Goal: Task Accomplishment & Management: Manage account settings

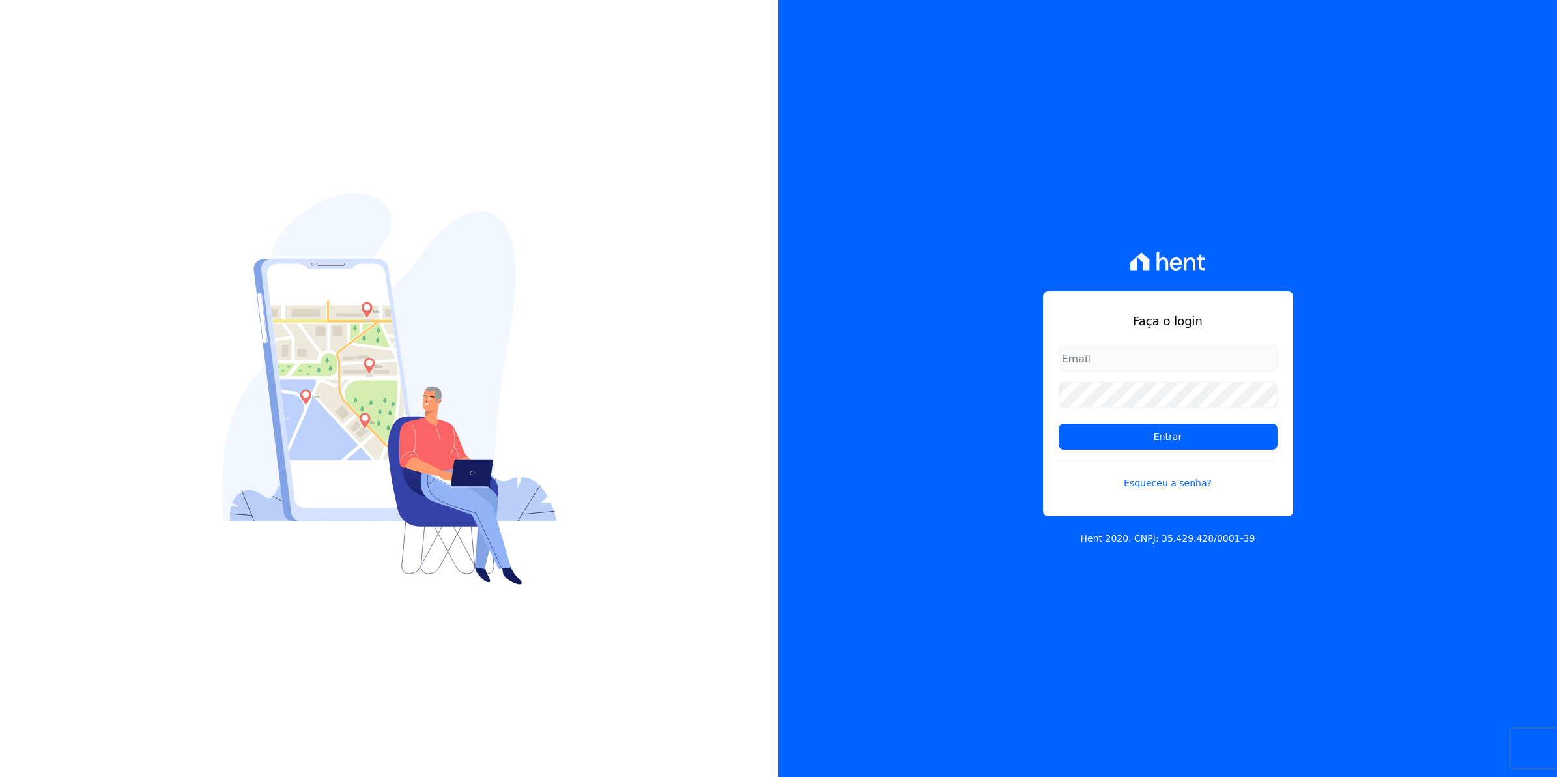
click at [1112, 366] on input "email" at bounding box center [1168, 358] width 219 height 26
drag, startPoint x: 1202, startPoint y: 359, endPoint x: 770, endPoint y: 376, distance: 432.2
click at [770, 376] on div "Faça o login [EMAIL_ADDRESS][DOMAIN_NAME] Entrar Esqueceu a senha? Hent 2020. C…" at bounding box center [778, 388] width 1557 height 777
type input "[EMAIL_ADDRESS][DOMAIN_NAME]"
click at [1059, 423] on input "Entrar" at bounding box center [1168, 436] width 219 height 26
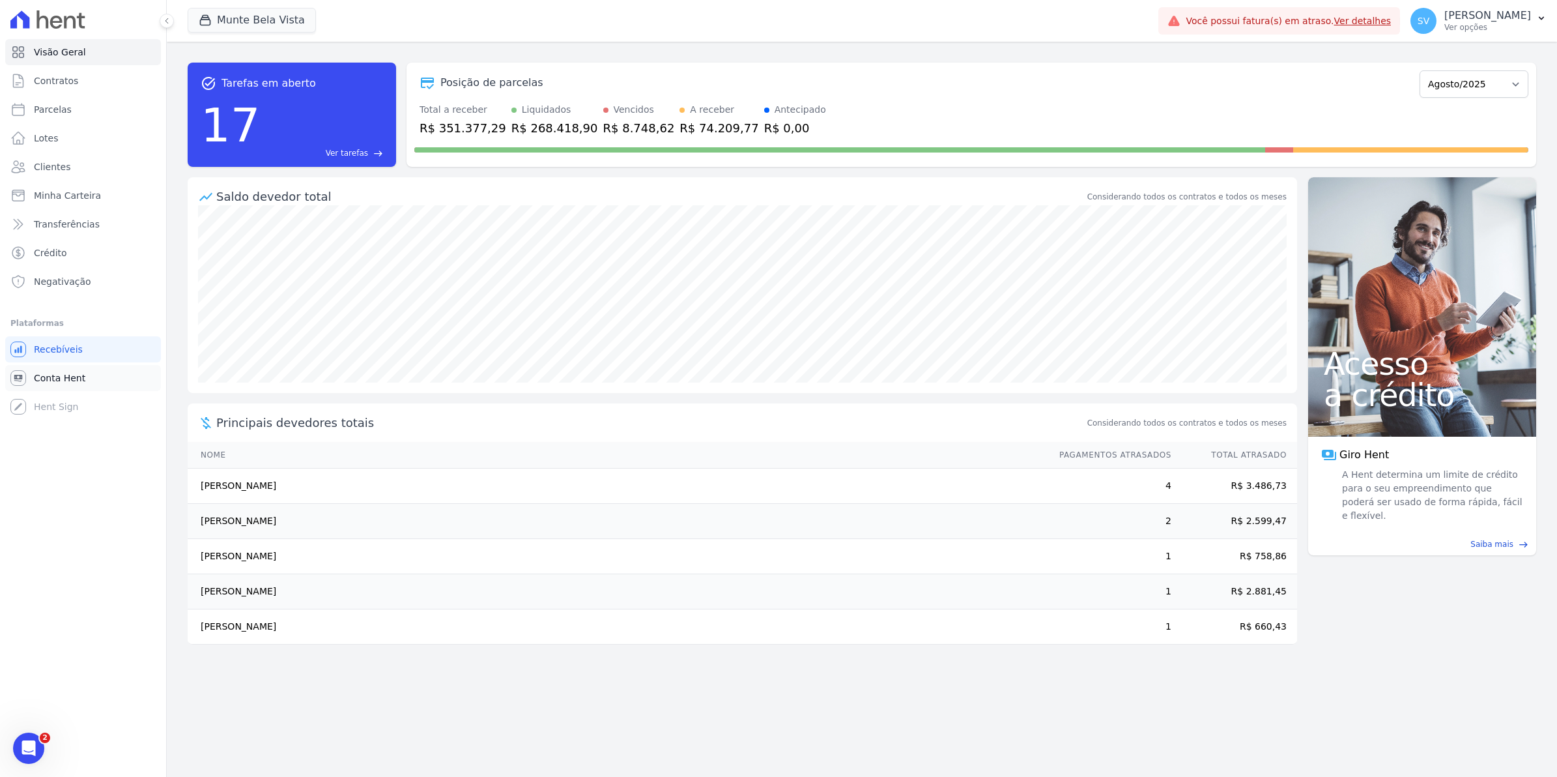
click at [40, 382] on span "Conta Hent" at bounding box center [59, 377] width 51 height 13
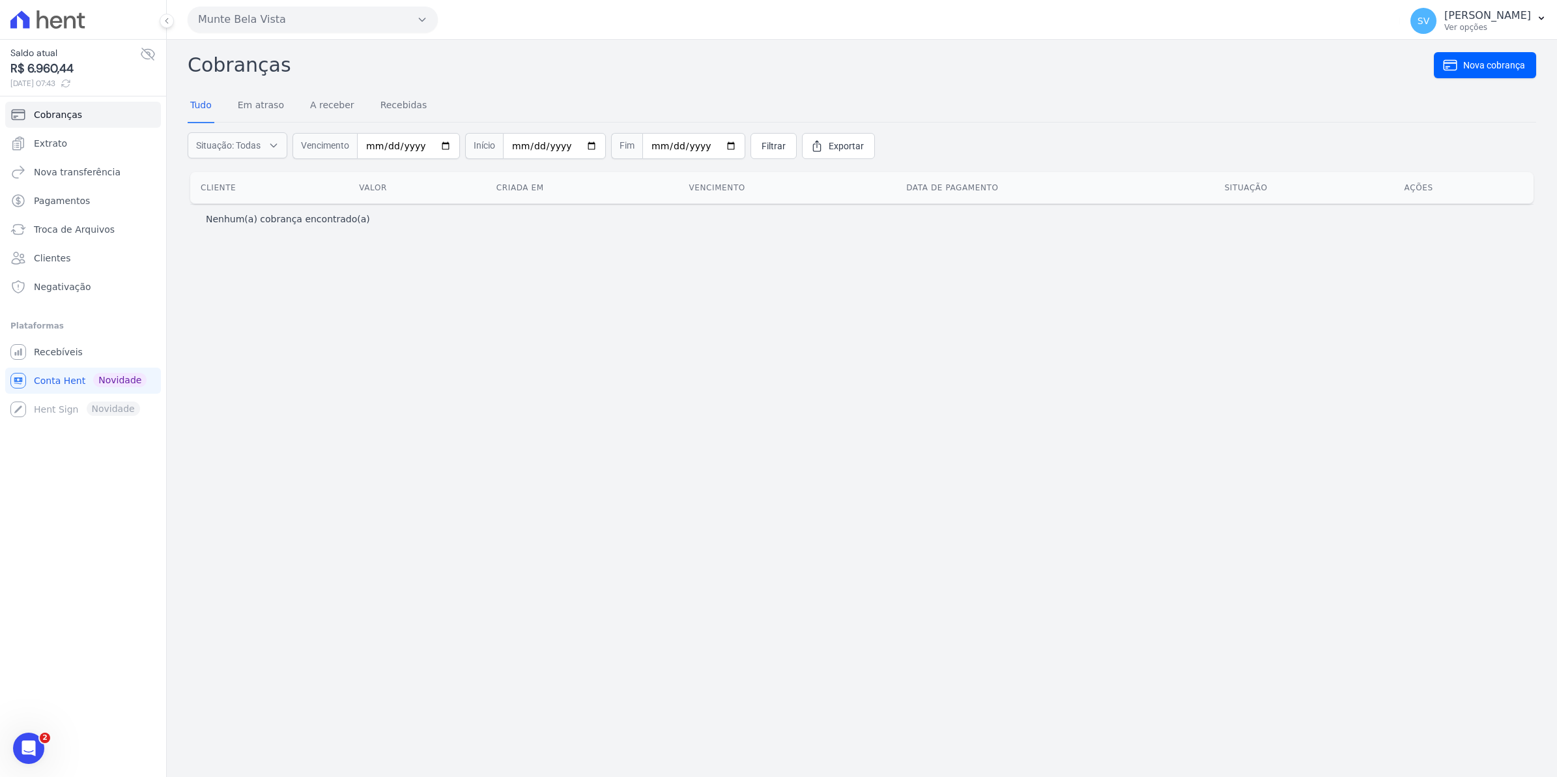
drag, startPoint x: 568, startPoint y: 418, endPoint x: 480, endPoint y: 362, distance: 103.9
click at [552, 414] on div "Cobranças Nova cobrança Tudo Em atraso A receber Recebidas Situação: Todas Em a…" at bounding box center [862, 408] width 1390 height 737
click at [54, 349] on span "Recebíveis" at bounding box center [58, 351] width 49 height 13
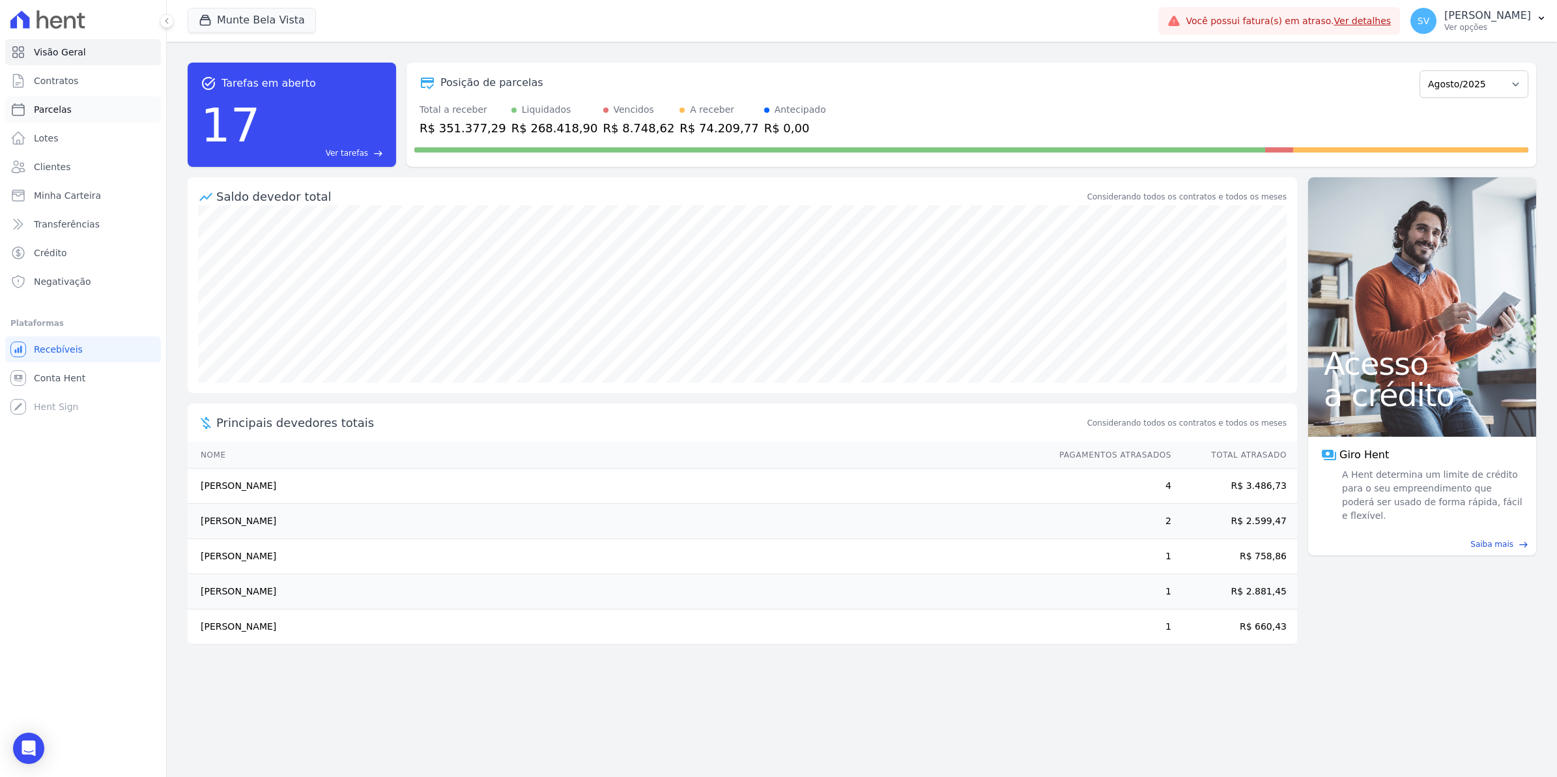
click at [39, 113] on span "Parcelas" at bounding box center [53, 109] width 38 height 13
select select
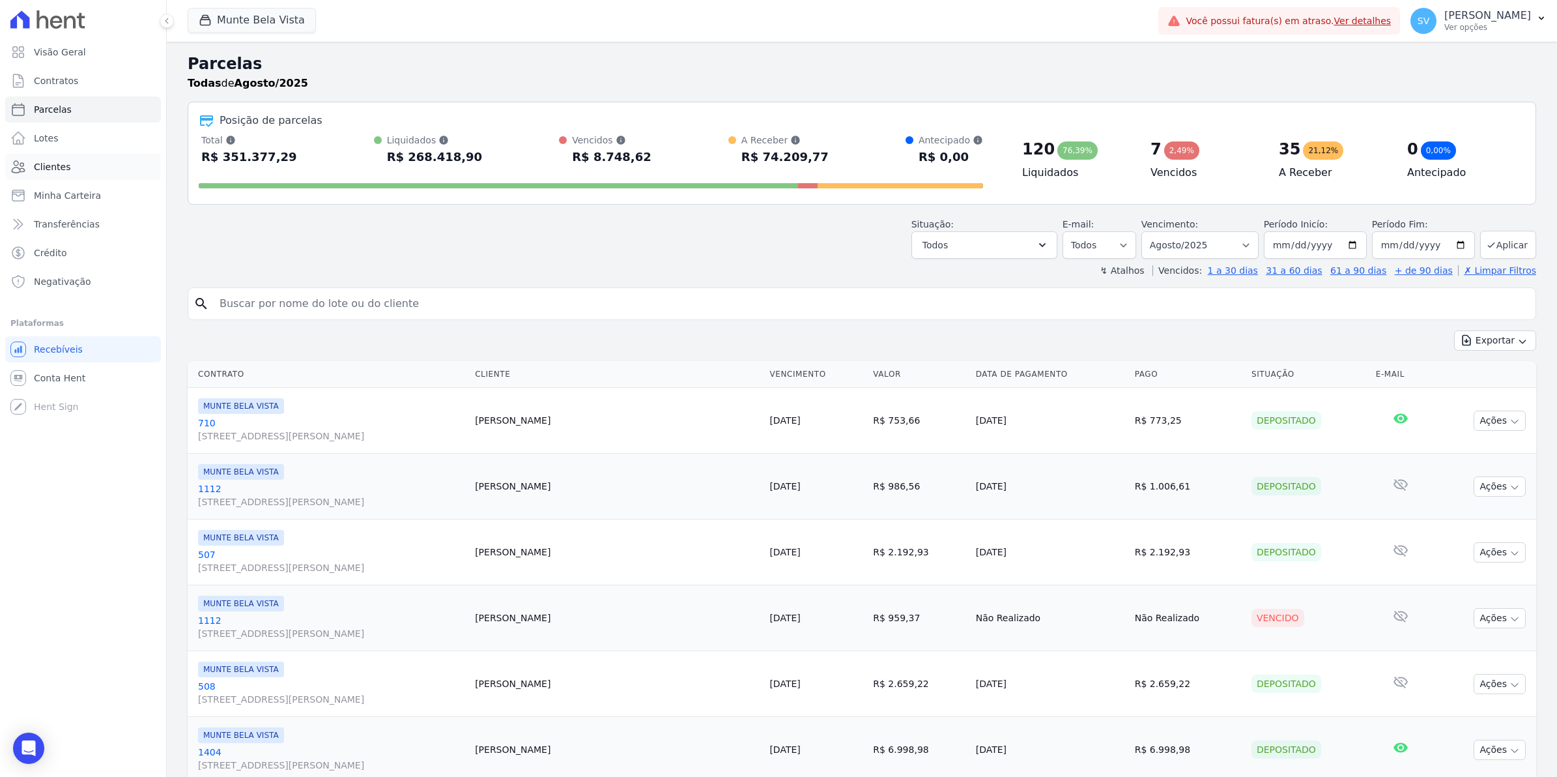
click at [36, 171] on span "Clientes" at bounding box center [52, 166] width 36 height 13
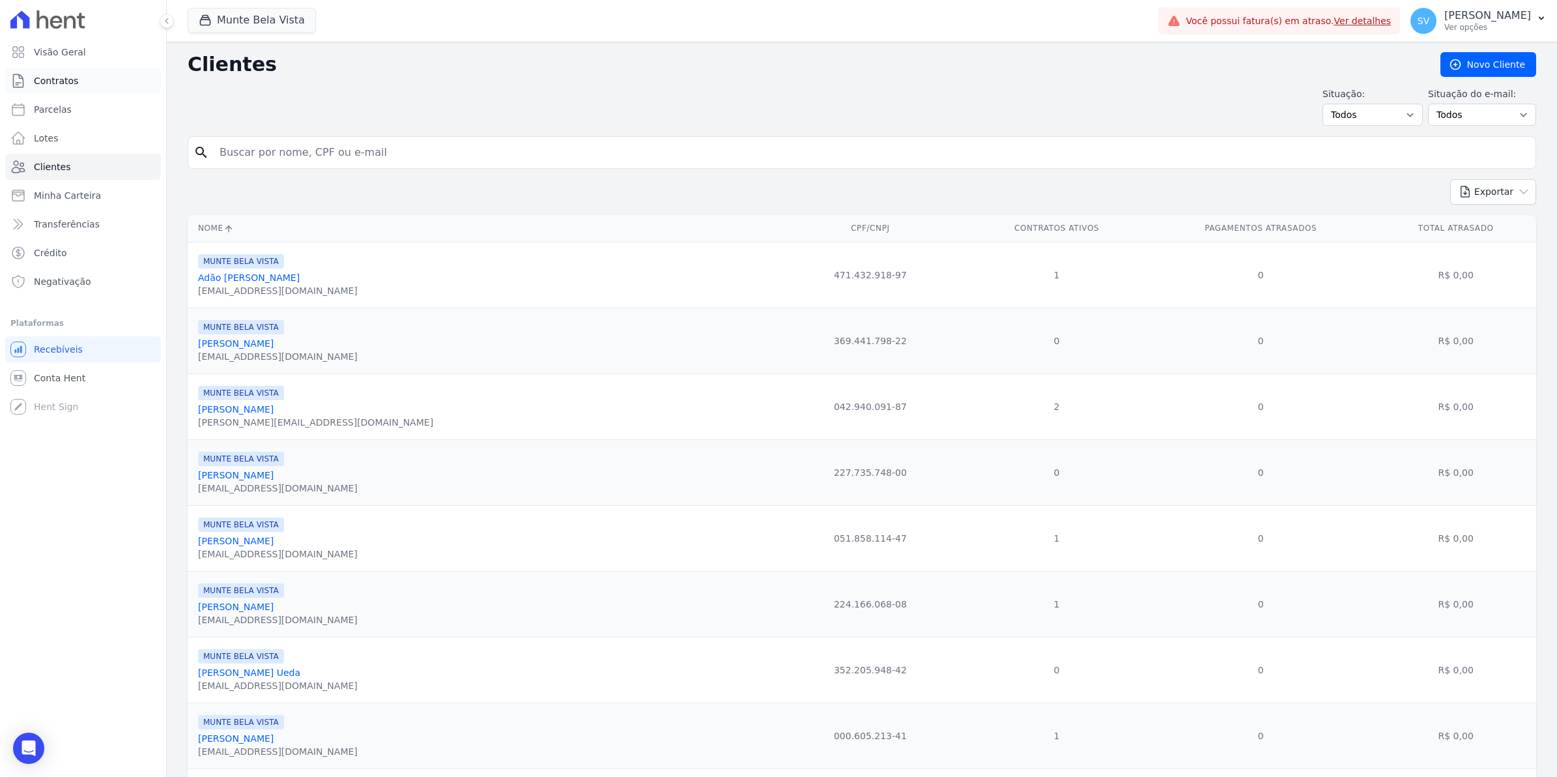
click at [66, 88] on link "Contratos" at bounding box center [83, 81] width 156 height 26
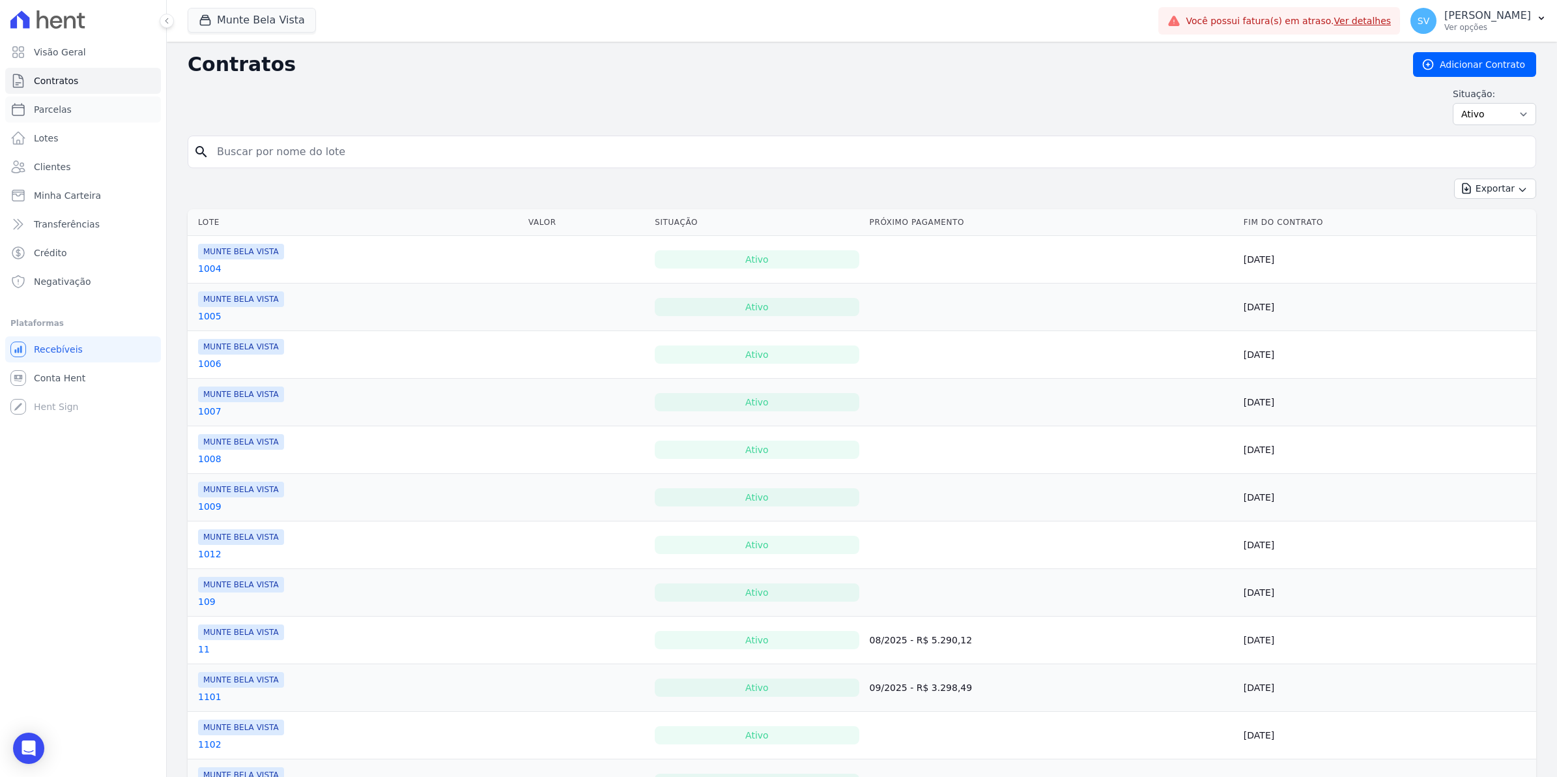
click at [67, 111] on link "Parcelas" at bounding box center [83, 109] width 156 height 26
select select
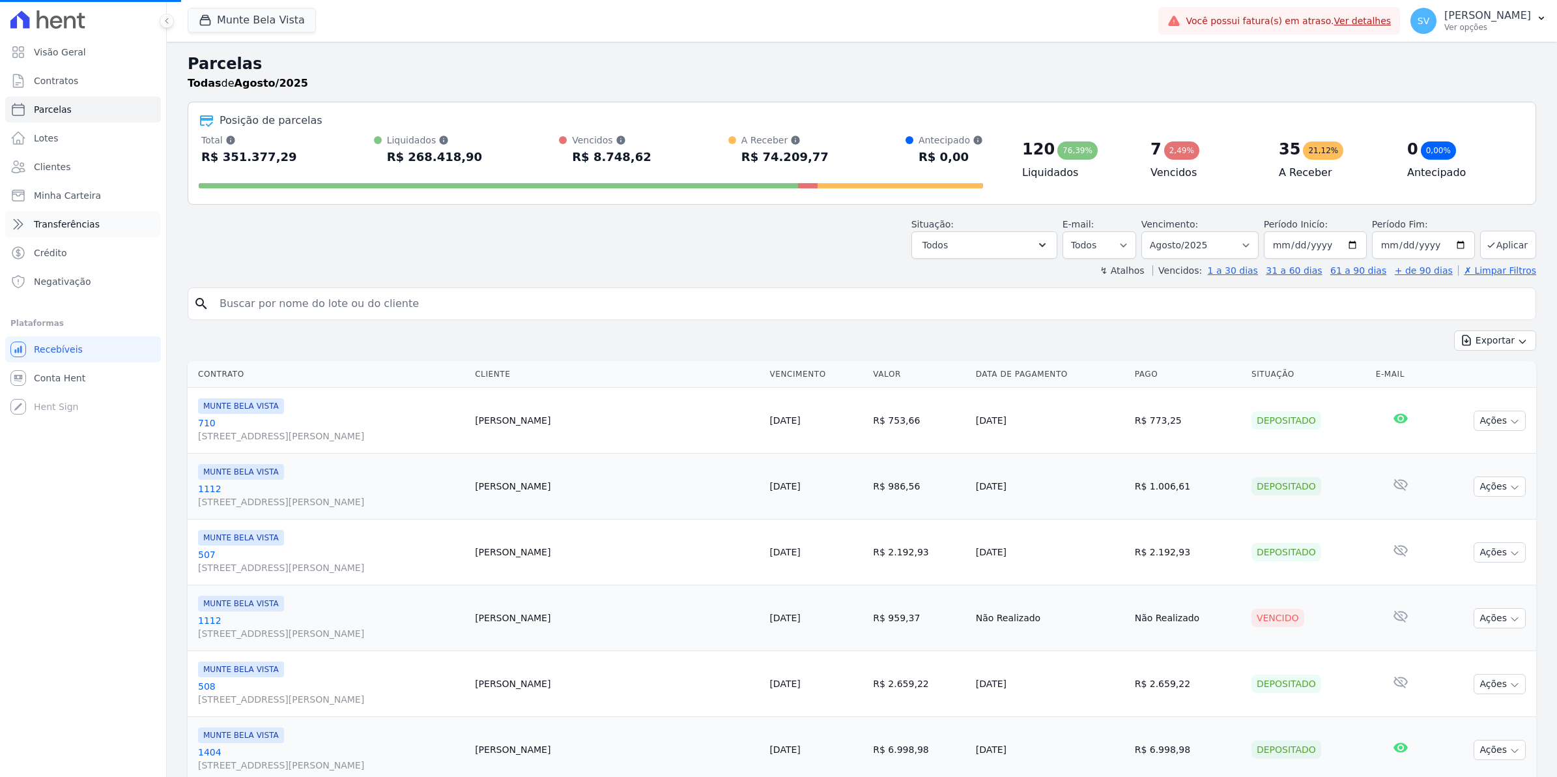
select select
click at [51, 378] on span "Conta Hent" at bounding box center [59, 377] width 51 height 13
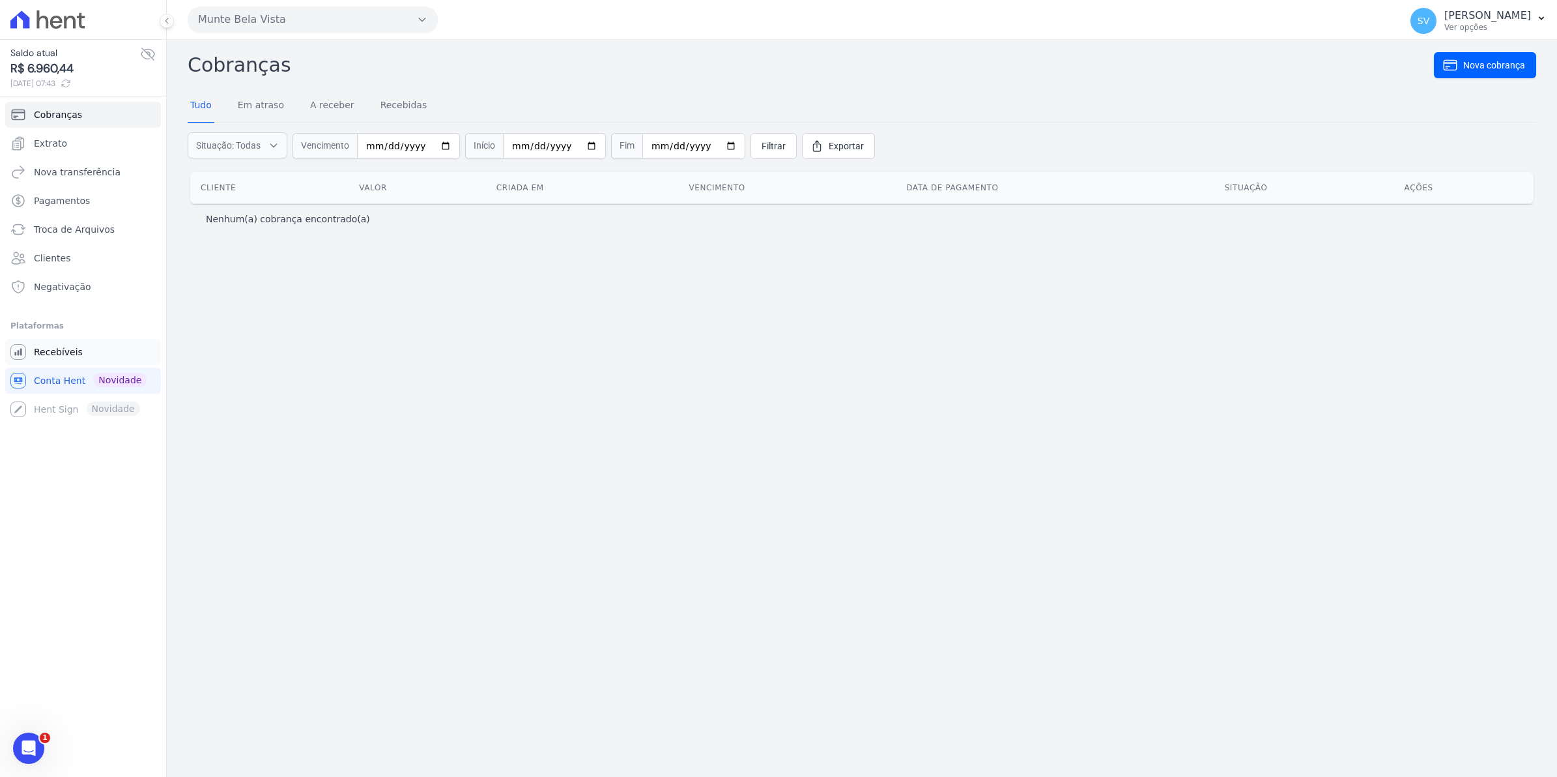
click at [44, 356] on span "Recebíveis" at bounding box center [58, 351] width 49 height 13
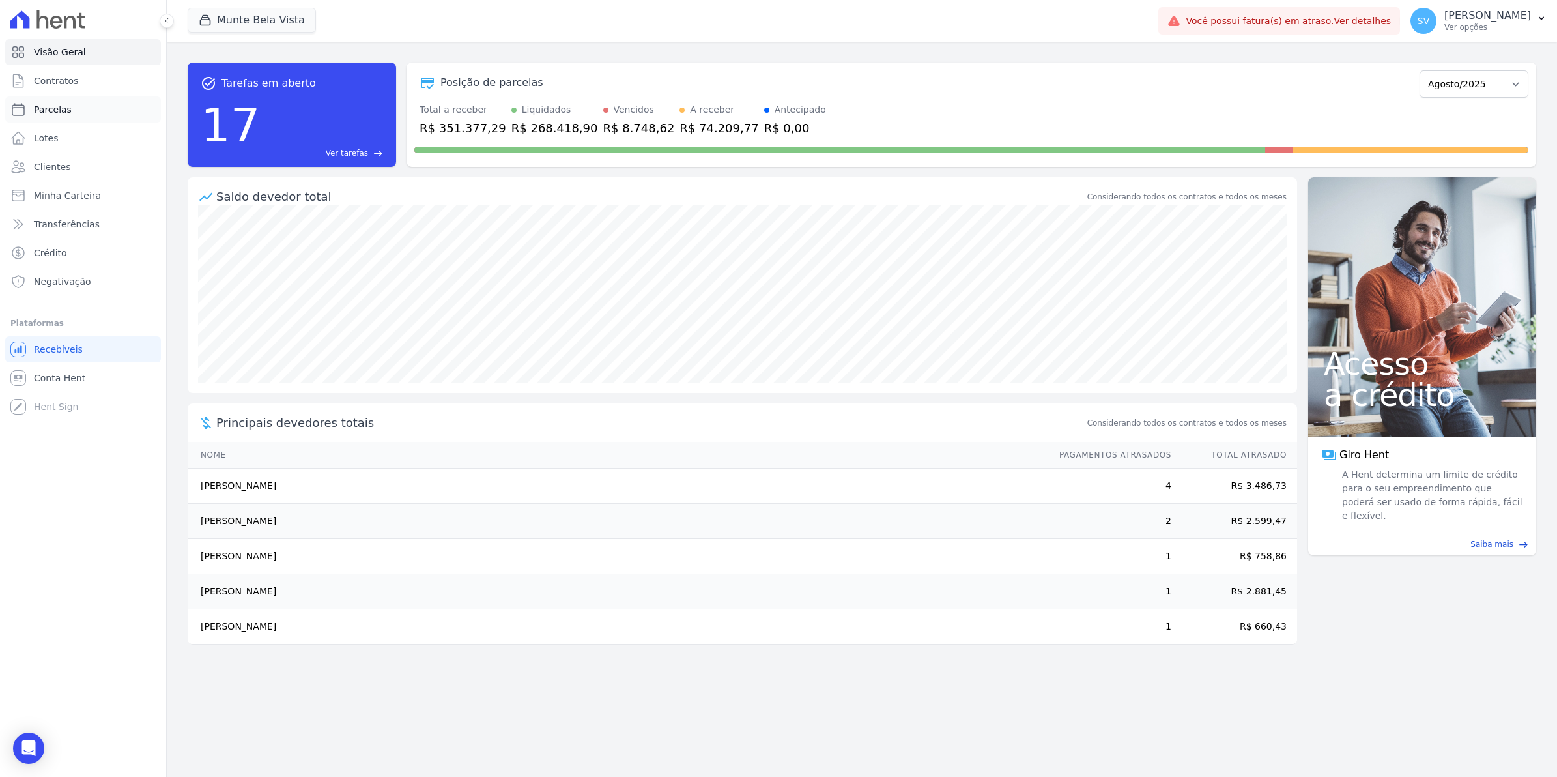
click at [57, 111] on span "Parcelas" at bounding box center [53, 109] width 38 height 13
select select
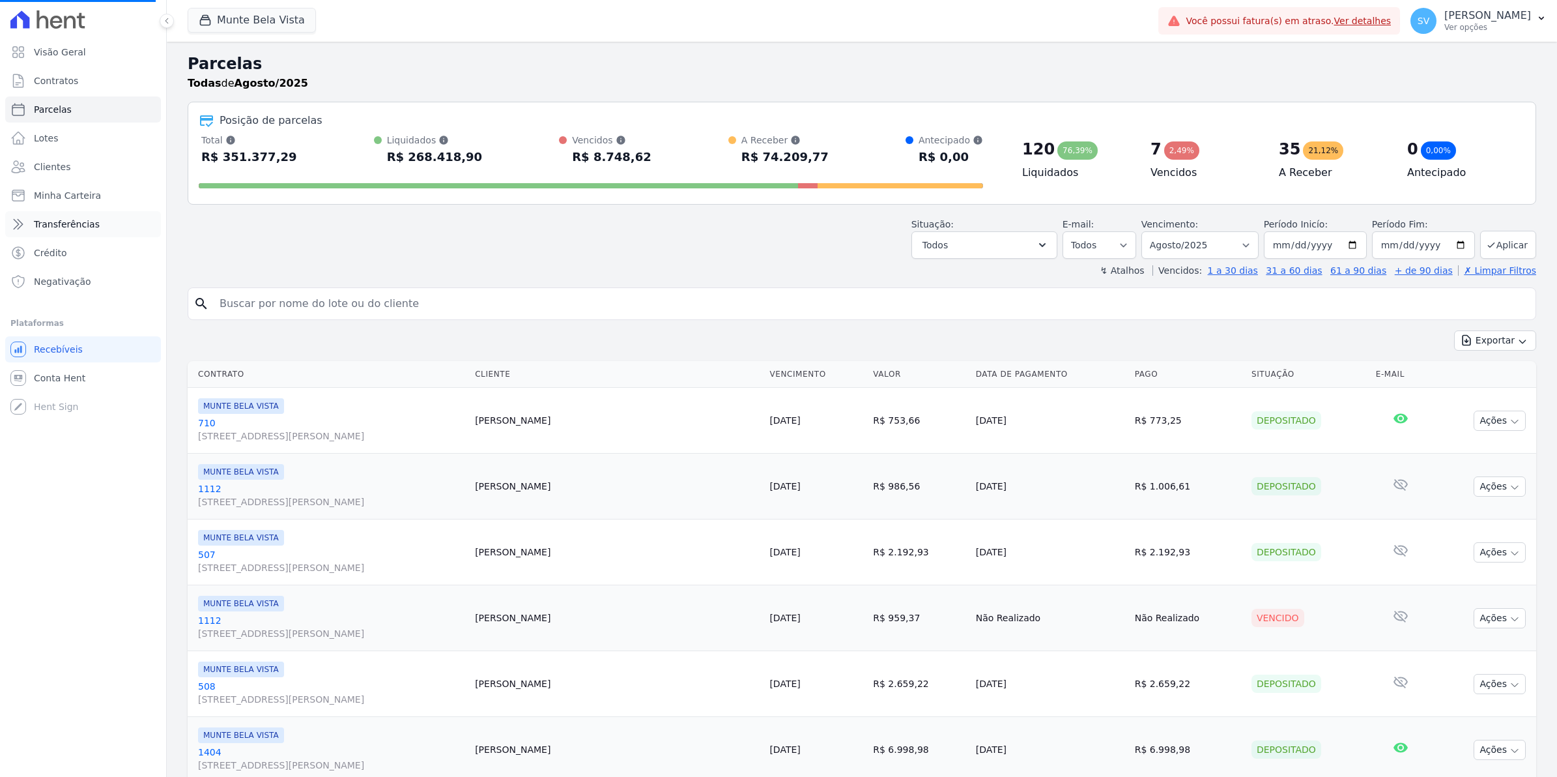
select select
click at [66, 81] on span "Contratos" at bounding box center [56, 80] width 44 height 13
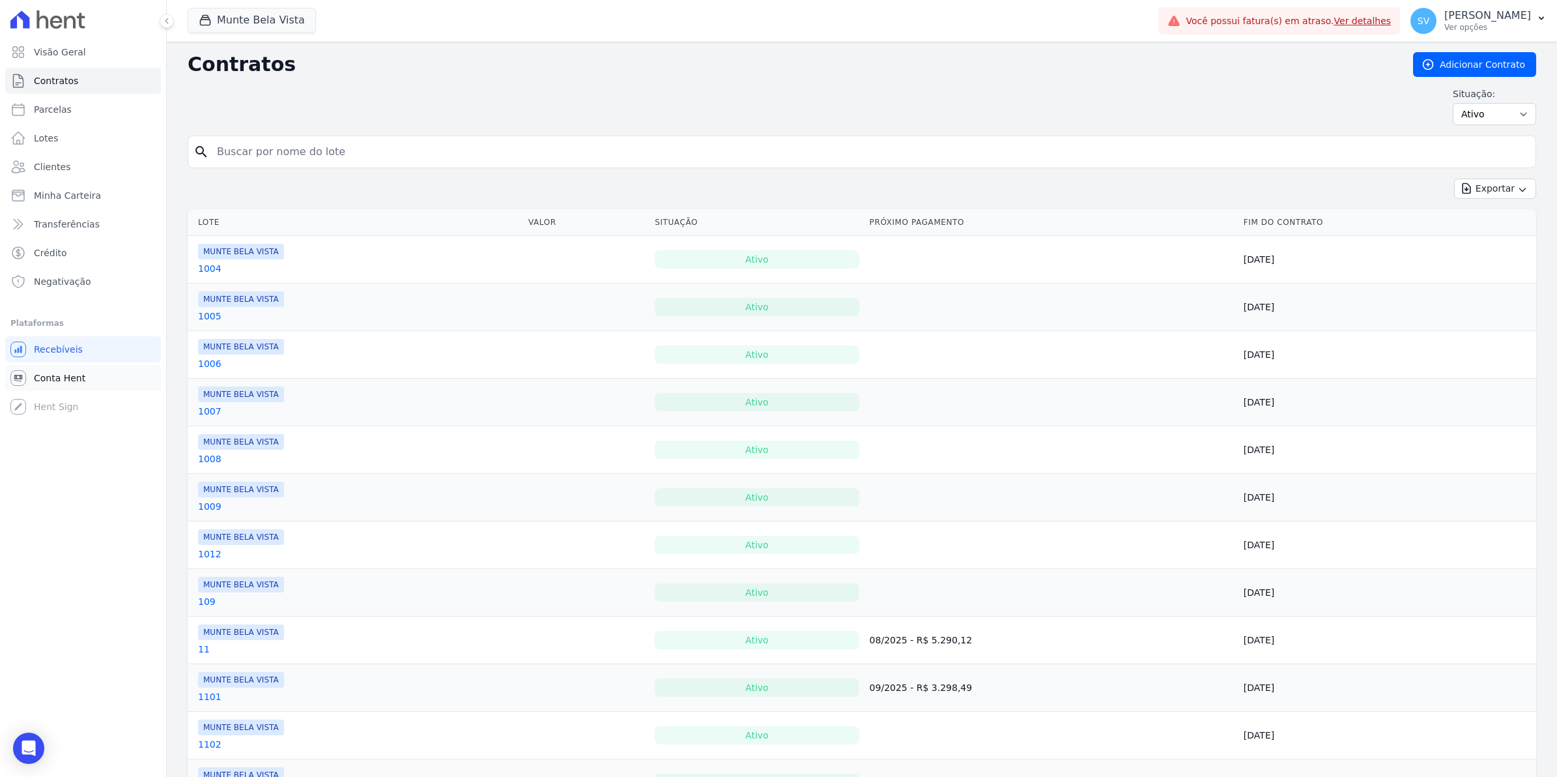
click at [60, 369] on link "Conta Hent" at bounding box center [83, 378] width 156 height 26
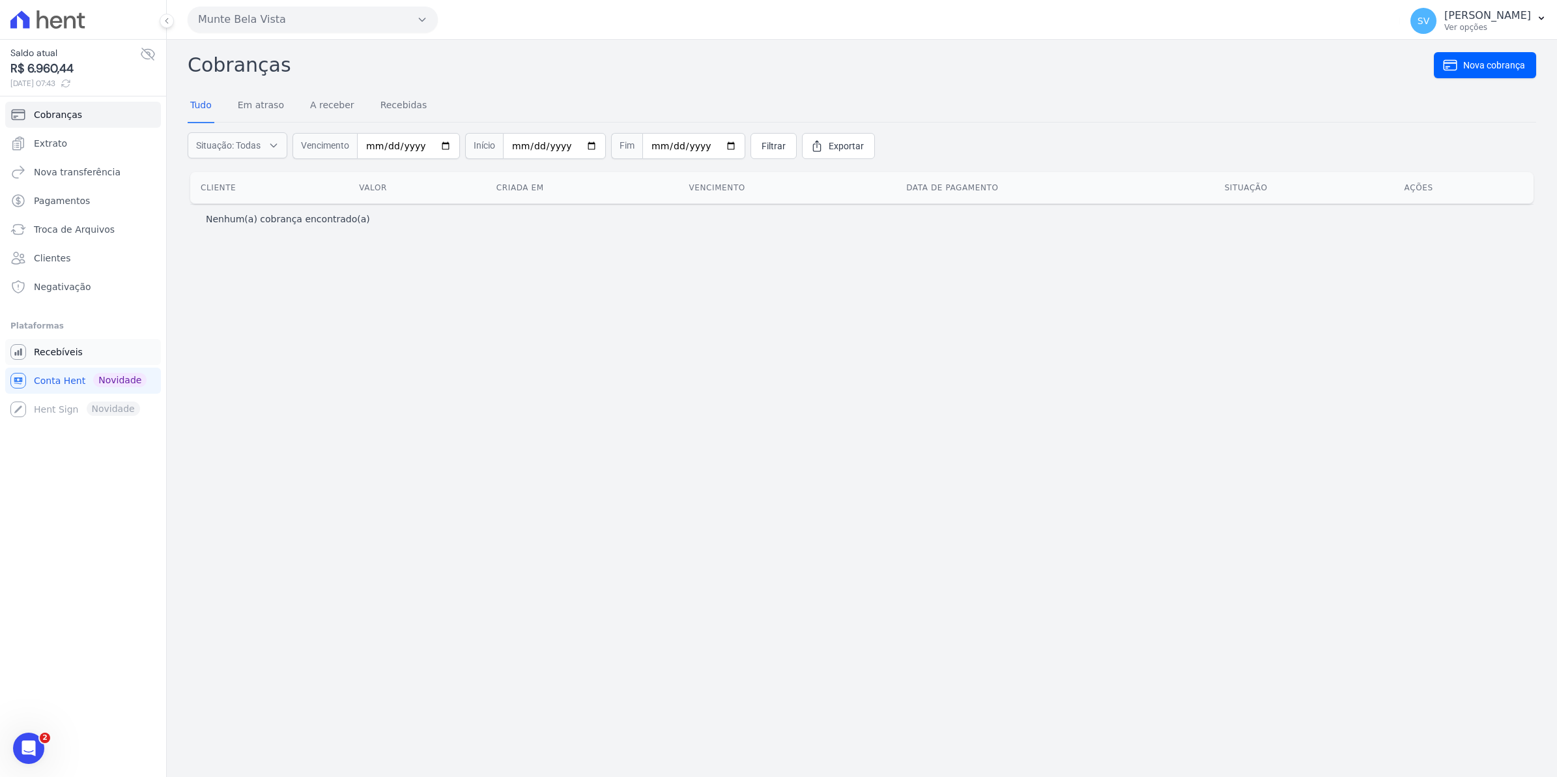
click at [36, 352] on span "Recebíveis" at bounding box center [58, 351] width 49 height 13
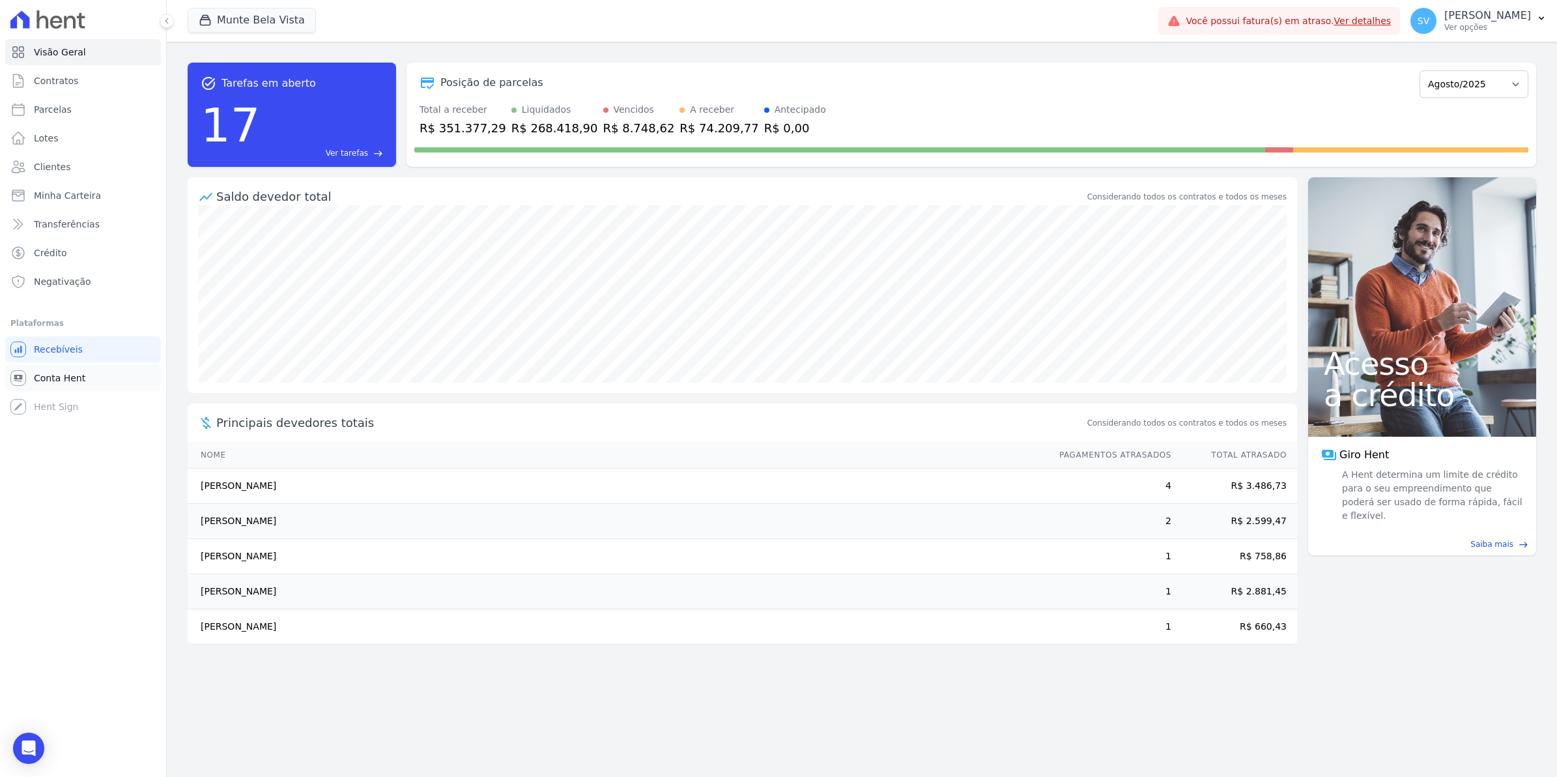
click at [41, 373] on span "Conta Hent" at bounding box center [59, 377] width 51 height 13
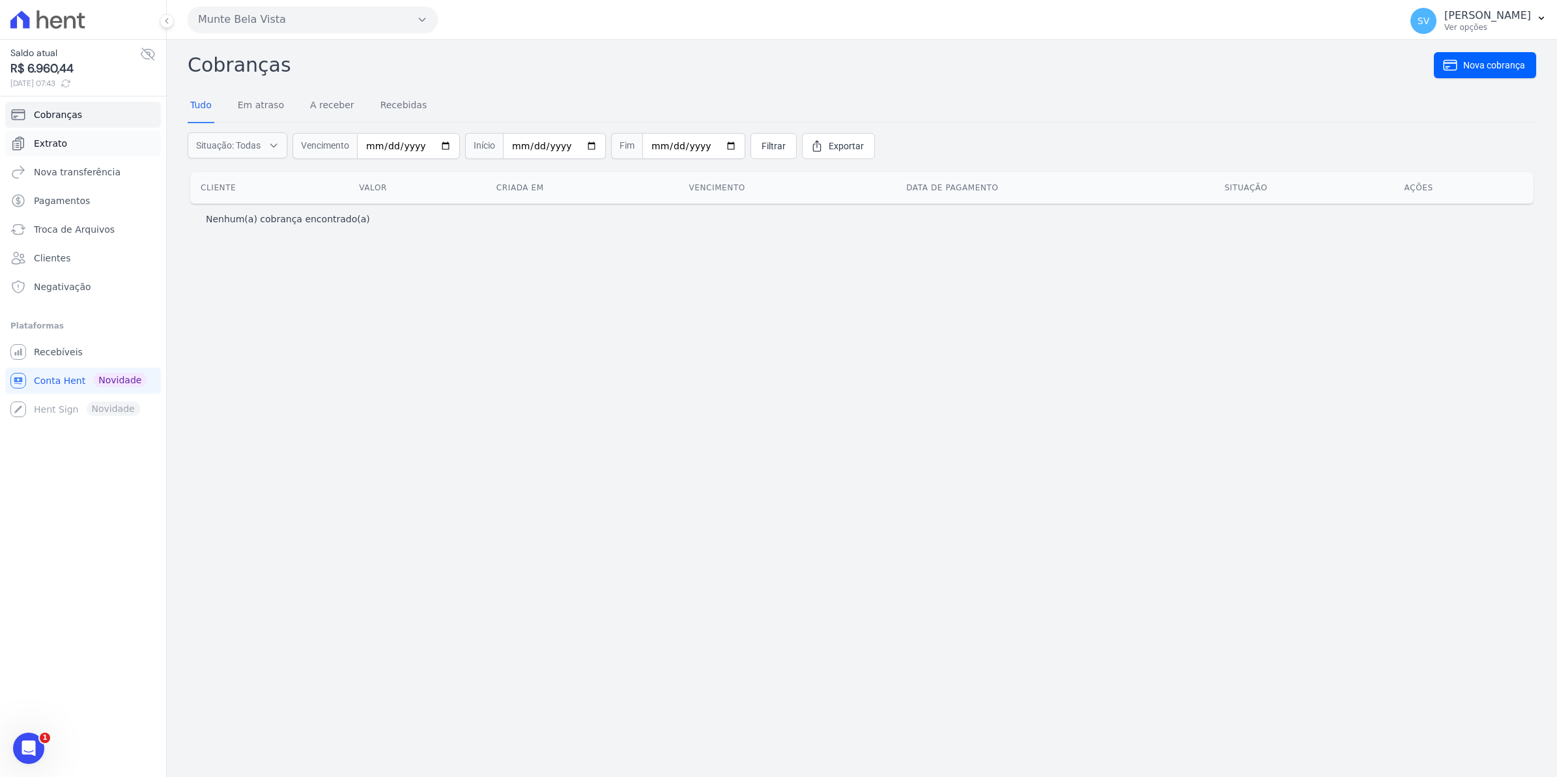
click at [44, 144] on span "Extrato" at bounding box center [50, 143] width 33 height 13
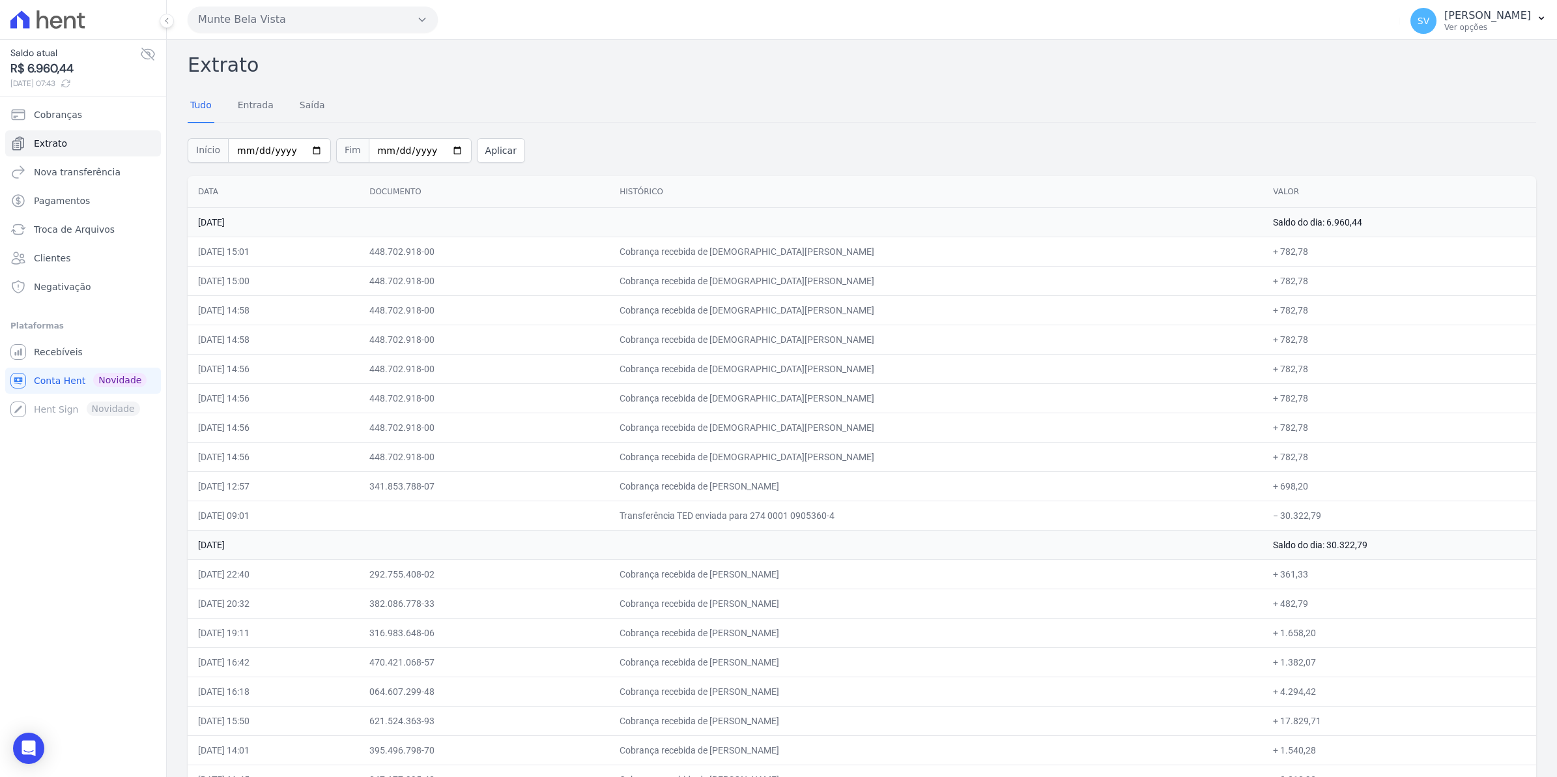
click at [588, 336] on td "448.702.918-00" at bounding box center [484, 338] width 250 height 29
click at [1429, 27] on span "SV" at bounding box center [1423, 21] width 26 height 26
click at [48, 356] on span "Recebíveis" at bounding box center [58, 351] width 49 height 13
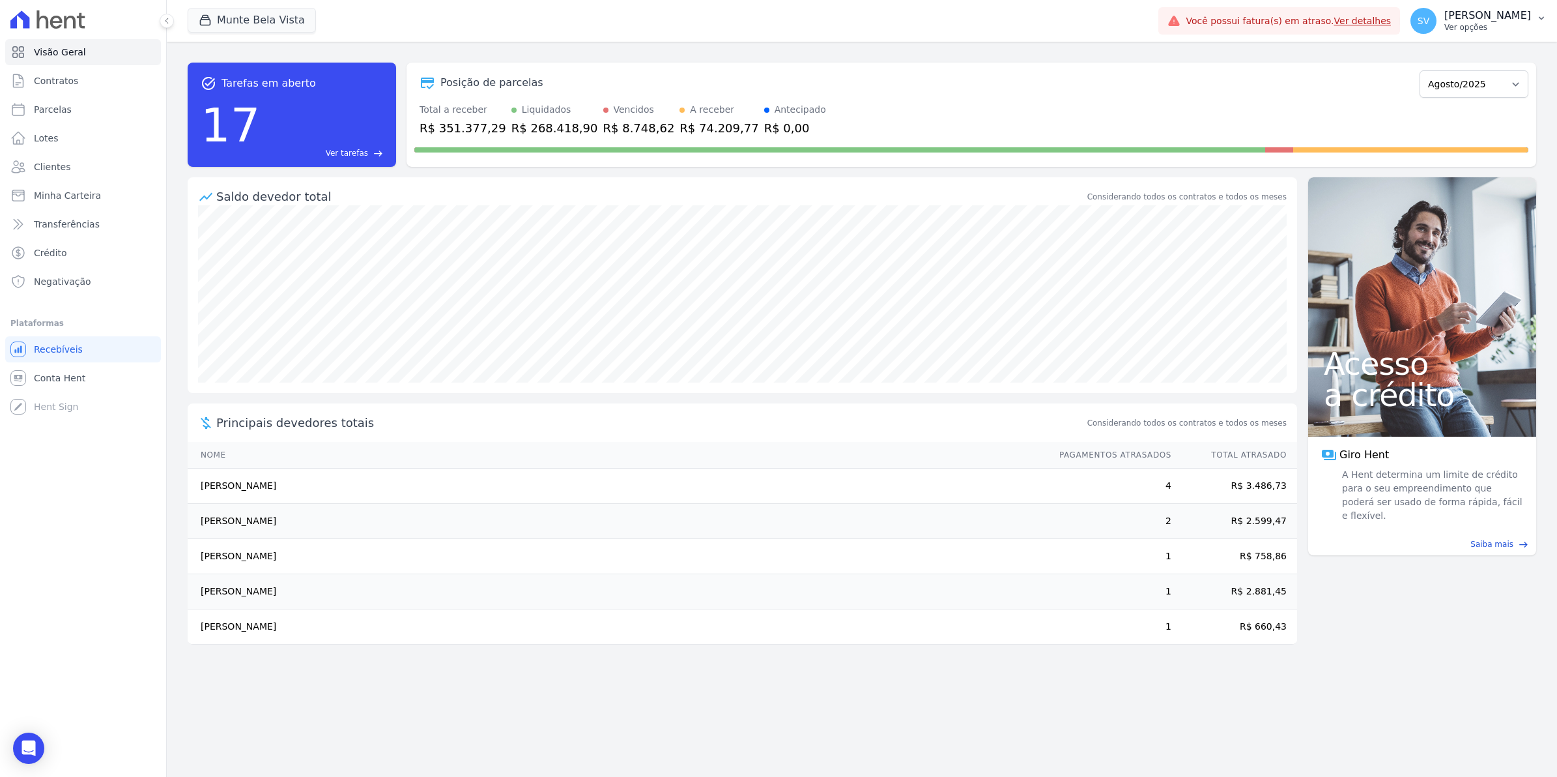
click at [1429, 20] on span "SV" at bounding box center [1424, 20] width 12 height 9
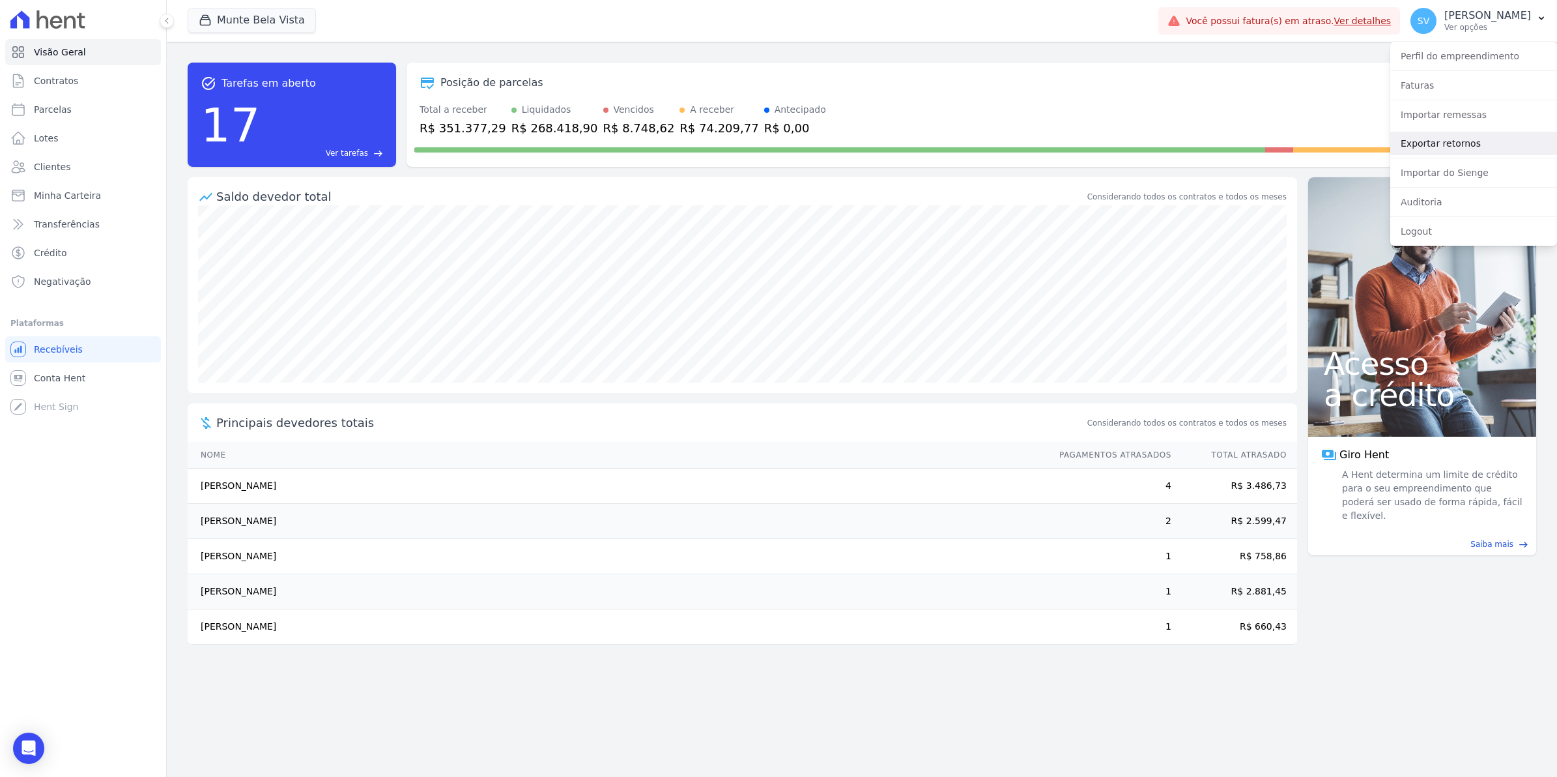
click at [1425, 140] on link "Exportar retornos" at bounding box center [1473, 143] width 167 height 23
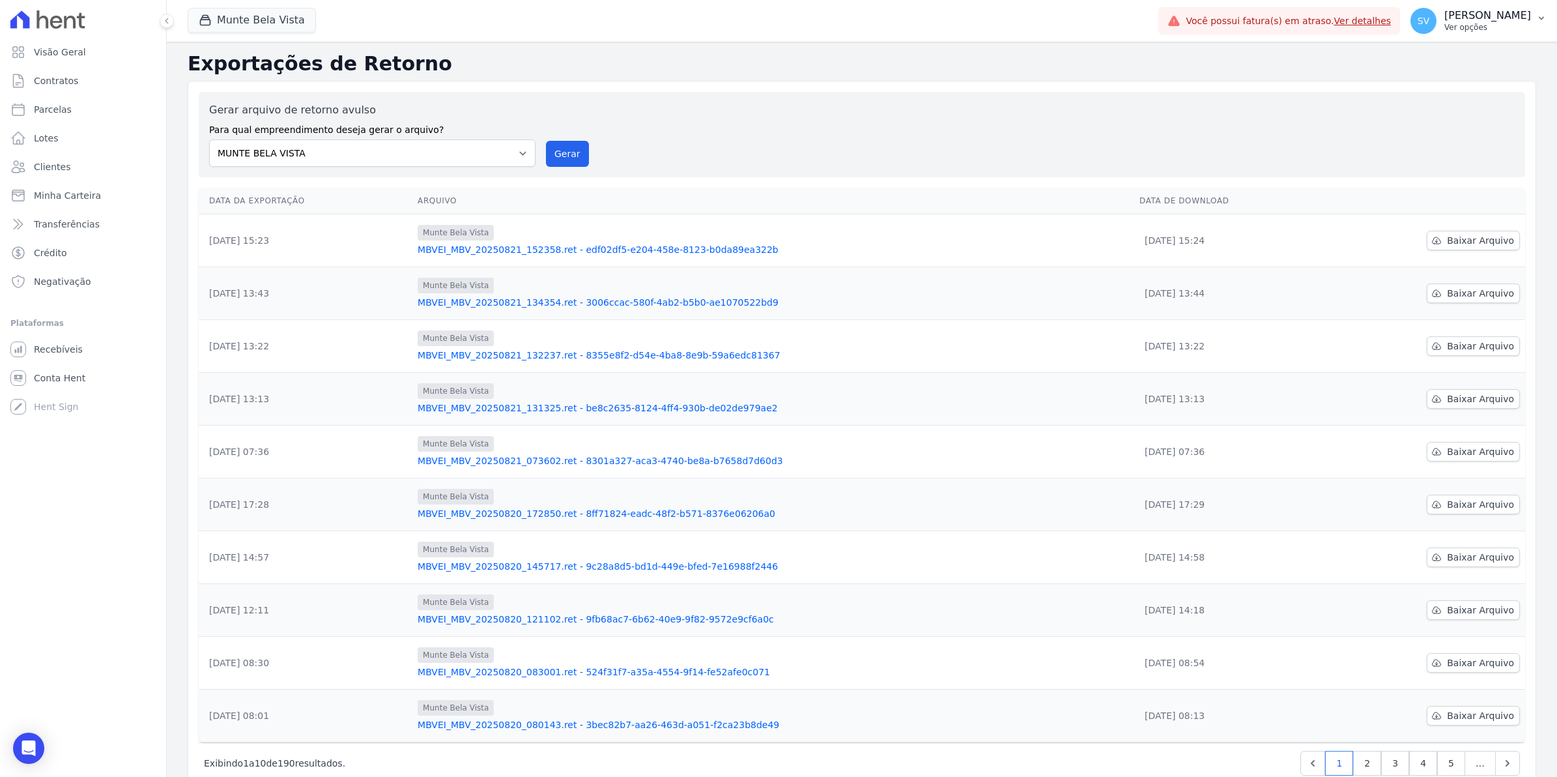
click at [1436, 27] on span "SV" at bounding box center [1423, 21] width 26 height 26
click at [1443, 140] on link "Exportar retornos" at bounding box center [1473, 143] width 167 height 23
click at [554, 148] on button "Gerar" at bounding box center [567, 154] width 43 height 26
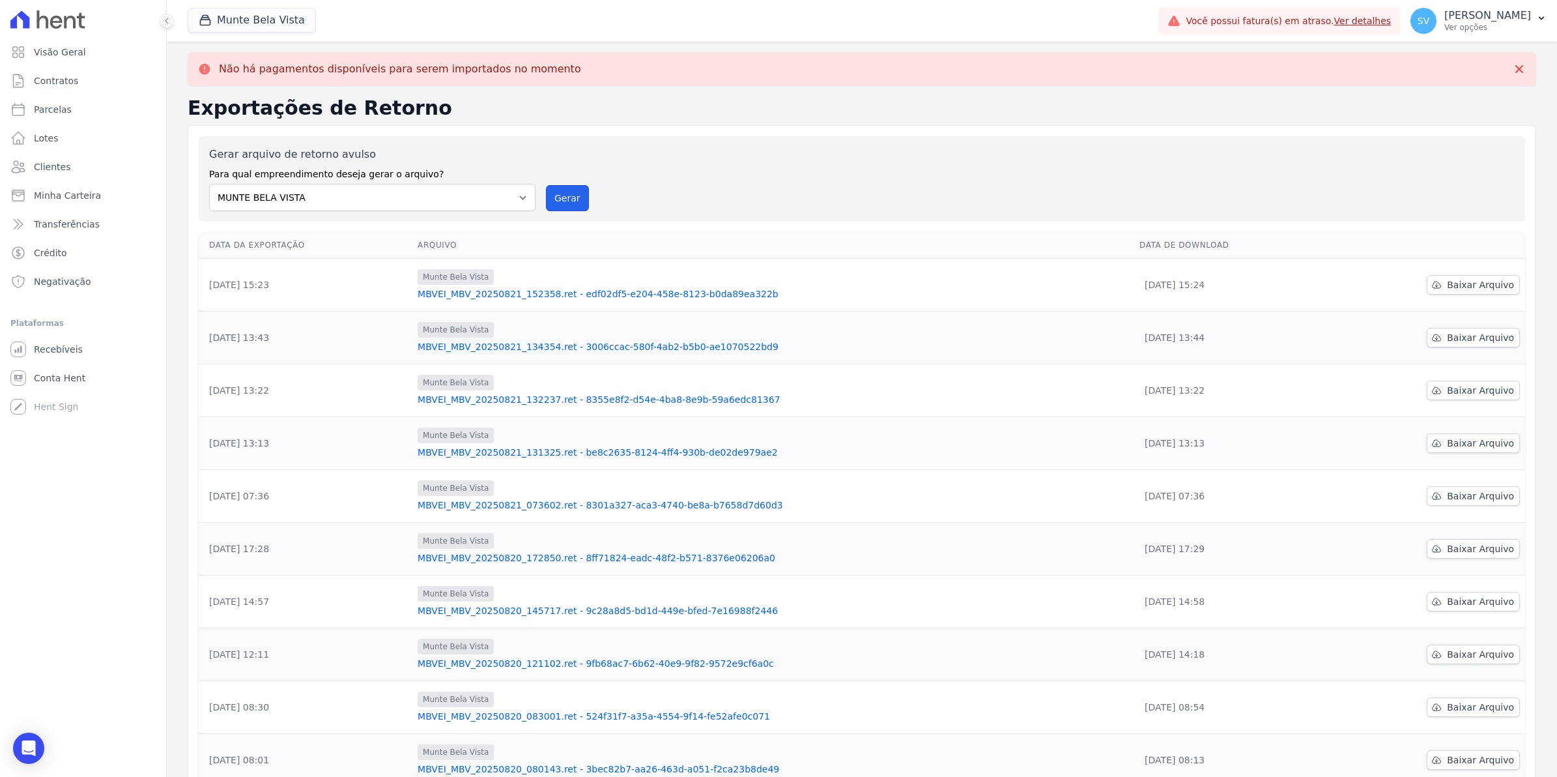
drag, startPoint x: 573, startPoint y: 199, endPoint x: 838, endPoint y: 134, distance: 272.5
click at [573, 199] on button "Gerar" at bounding box center [567, 198] width 43 height 26
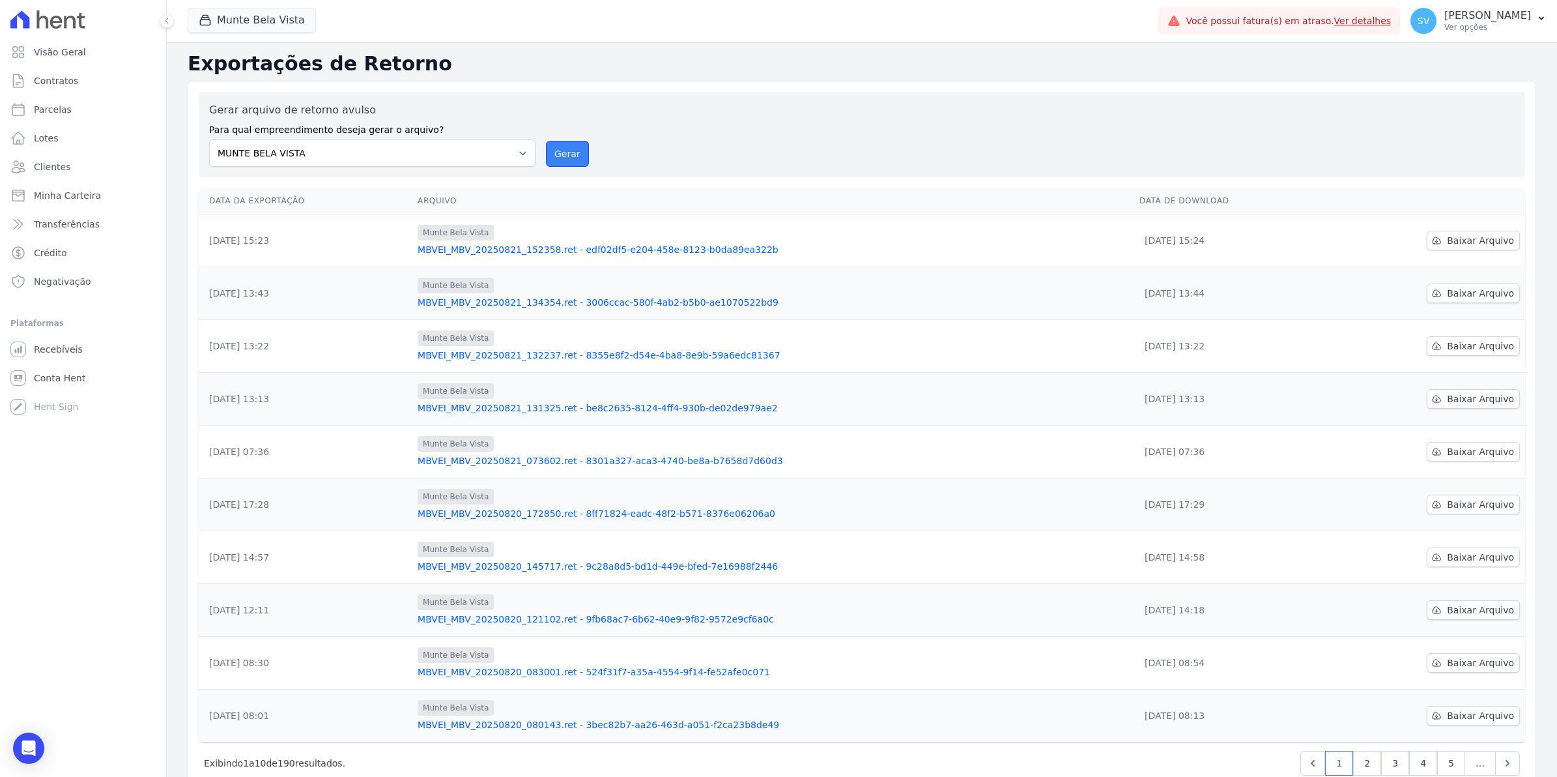
click at [571, 153] on button "Gerar" at bounding box center [567, 154] width 43 height 26
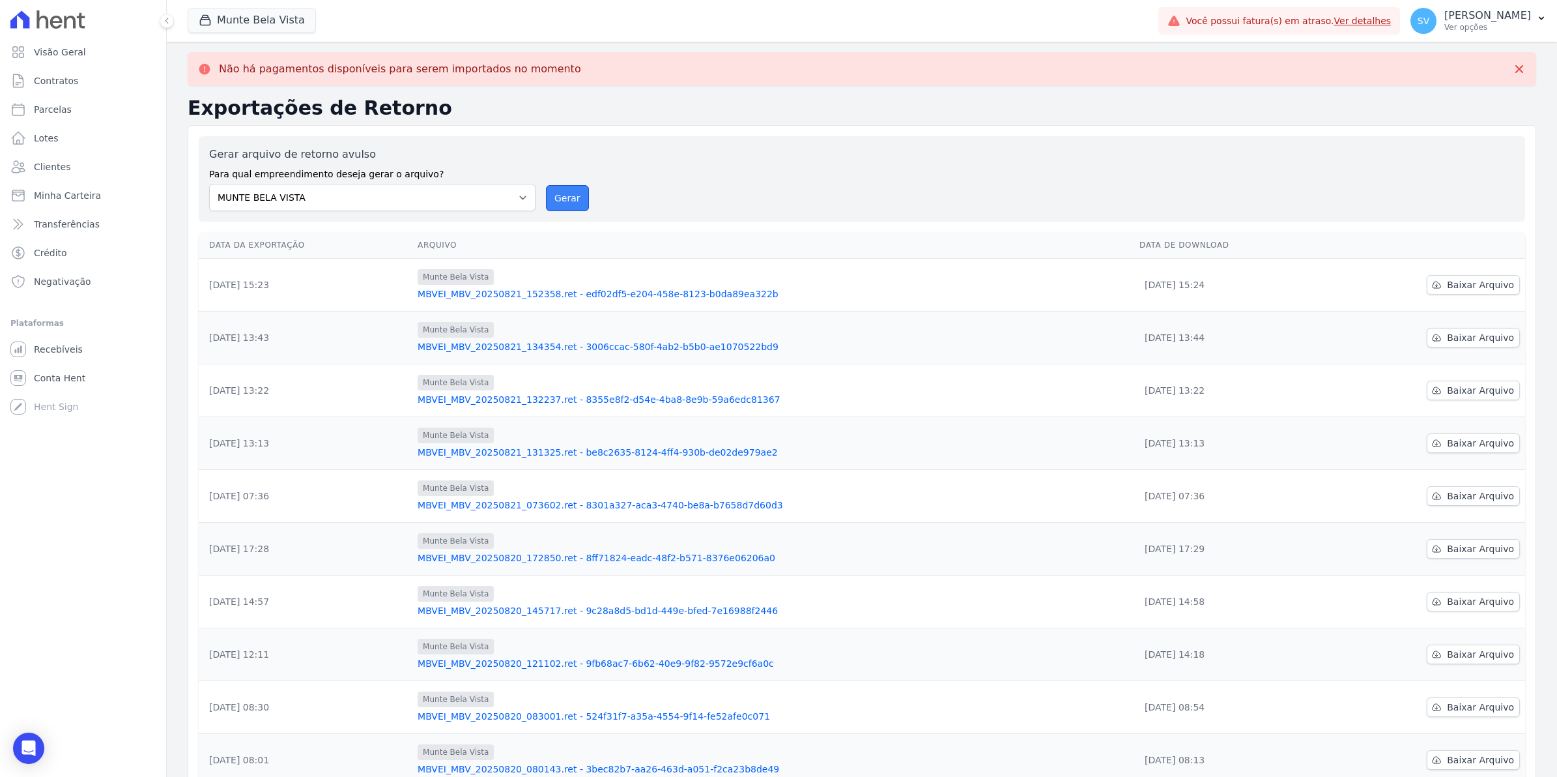
click at [574, 197] on button "Gerar" at bounding box center [567, 198] width 43 height 26
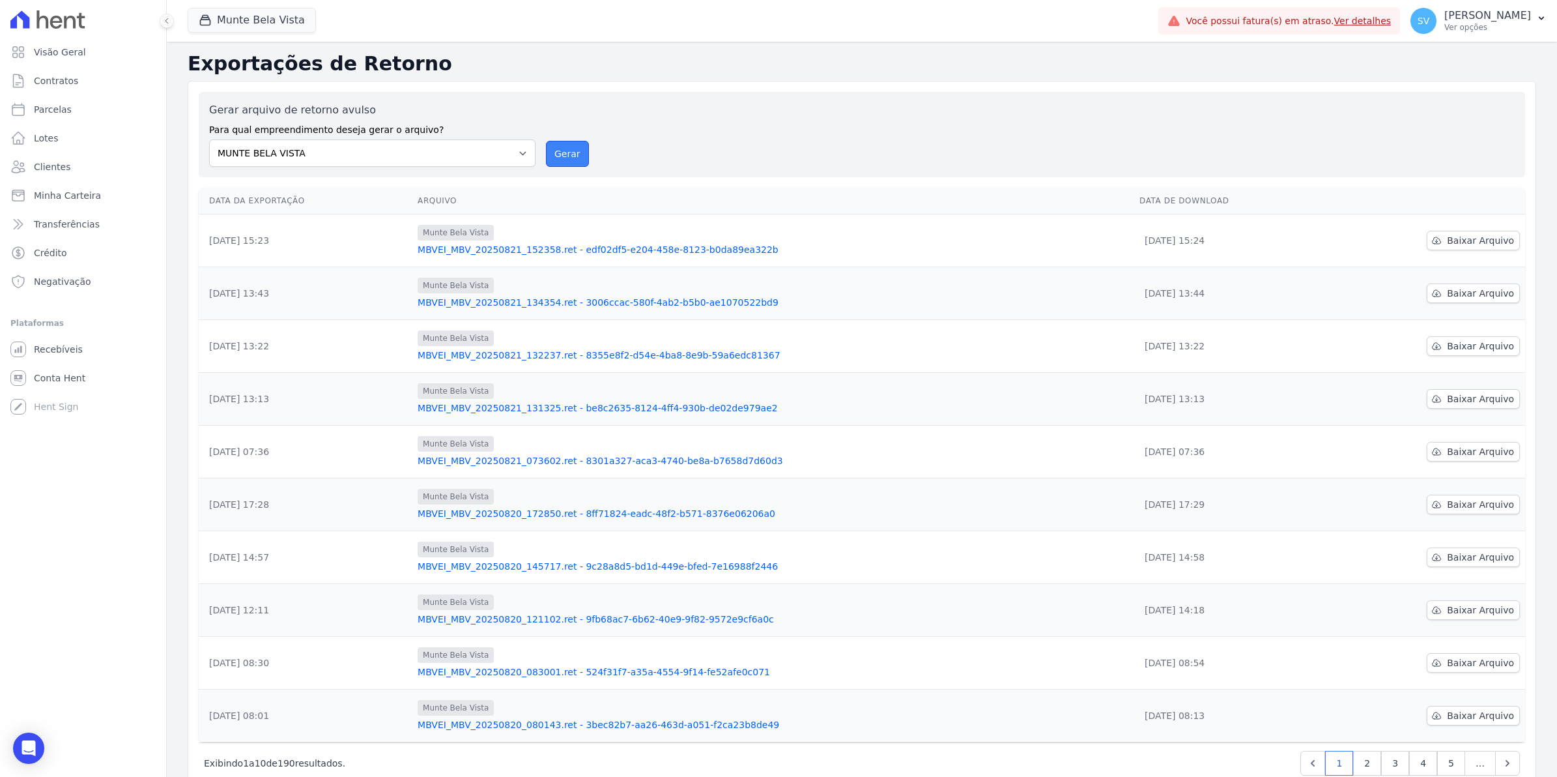
click at [575, 158] on button "Gerar" at bounding box center [567, 154] width 43 height 26
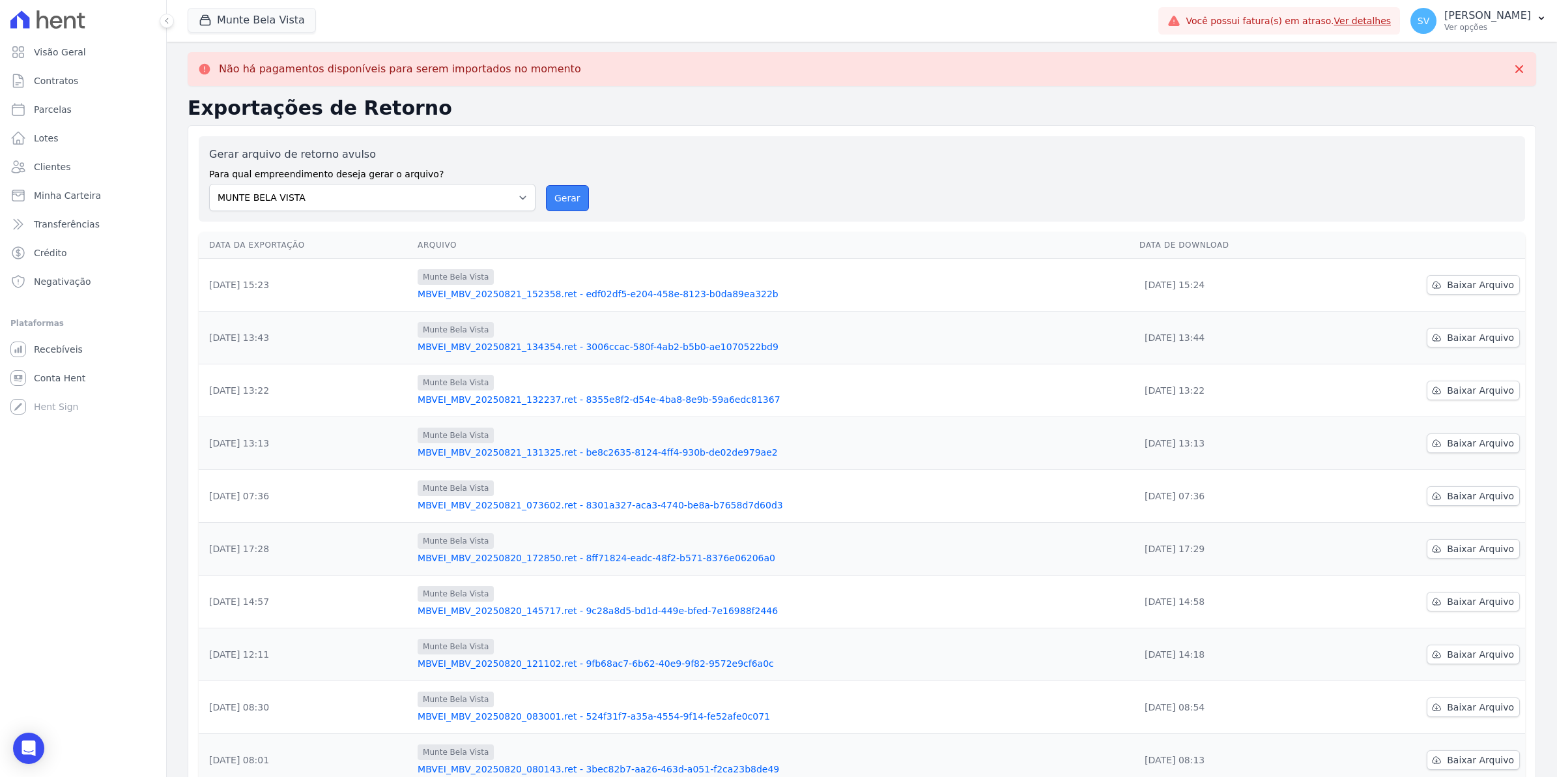
click at [554, 196] on button "Gerar" at bounding box center [567, 198] width 43 height 26
click at [572, 204] on button "Gerar" at bounding box center [567, 198] width 43 height 26
click at [565, 197] on button "Gerar" at bounding box center [567, 198] width 43 height 26
click at [550, 205] on button "Gerar" at bounding box center [567, 198] width 43 height 26
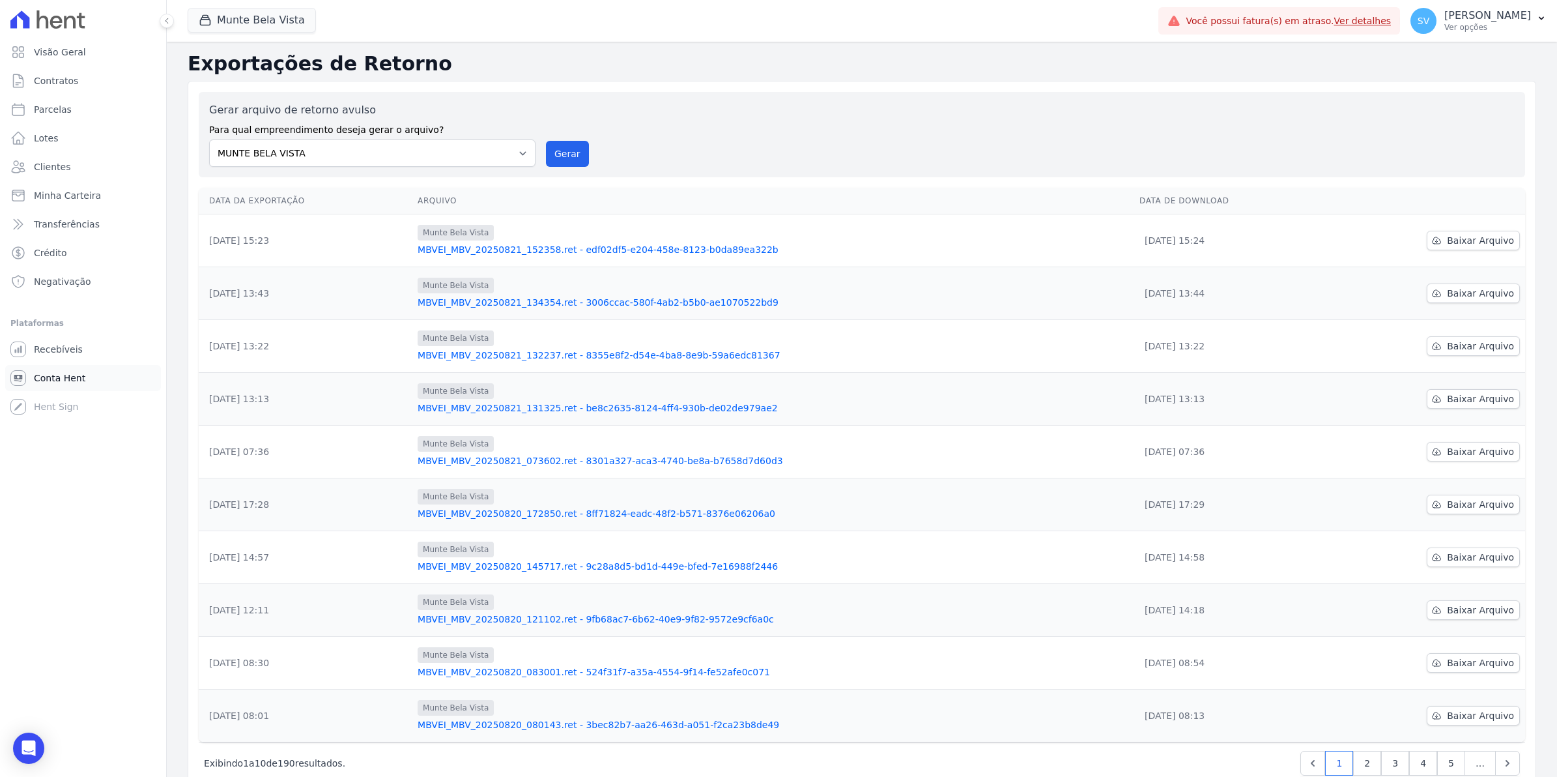
click at [59, 379] on span "Conta Hent" at bounding box center [59, 377] width 51 height 13
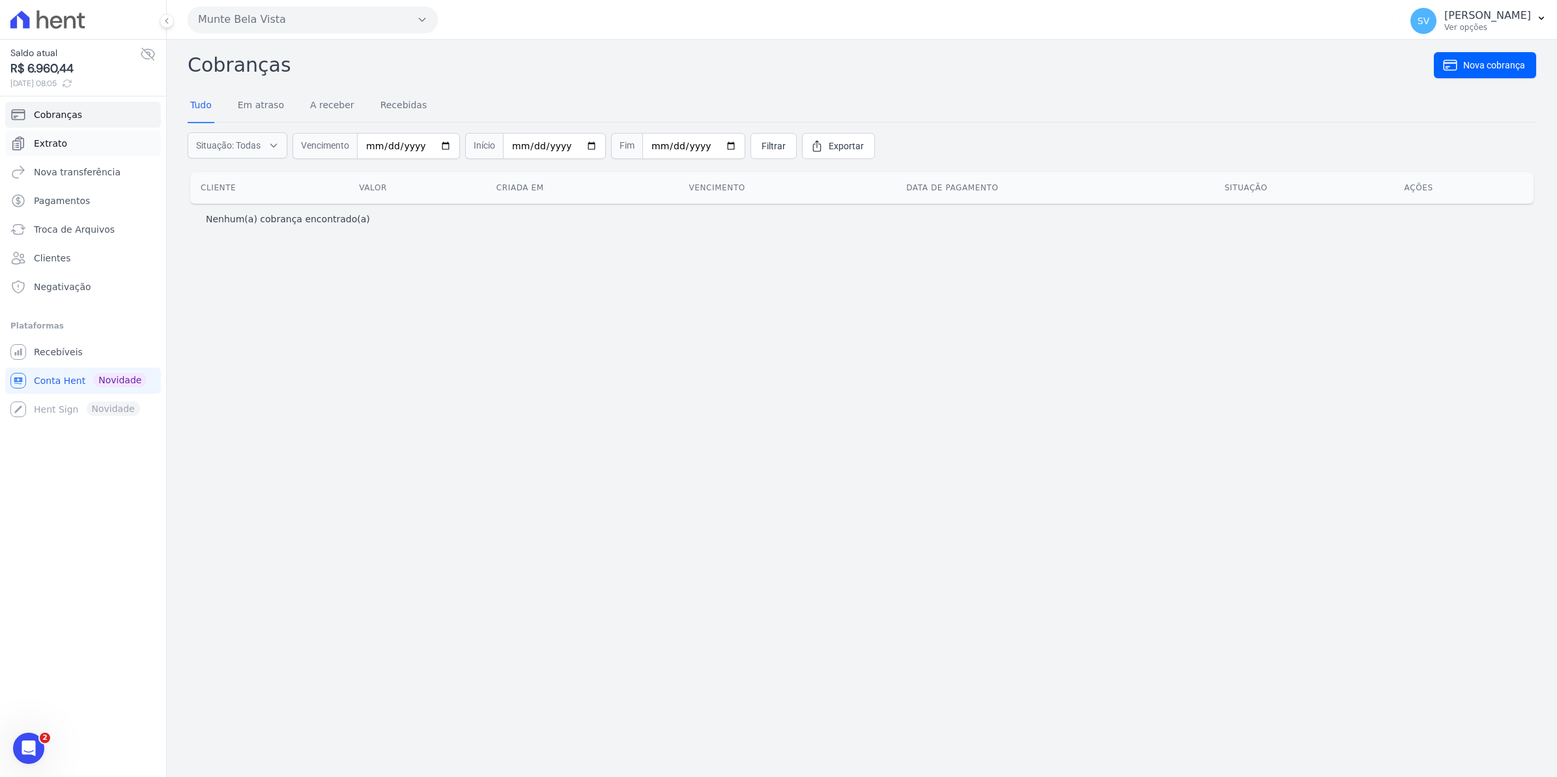
click at [54, 147] on span "Extrato" at bounding box center [50, 143] width 33 height 13
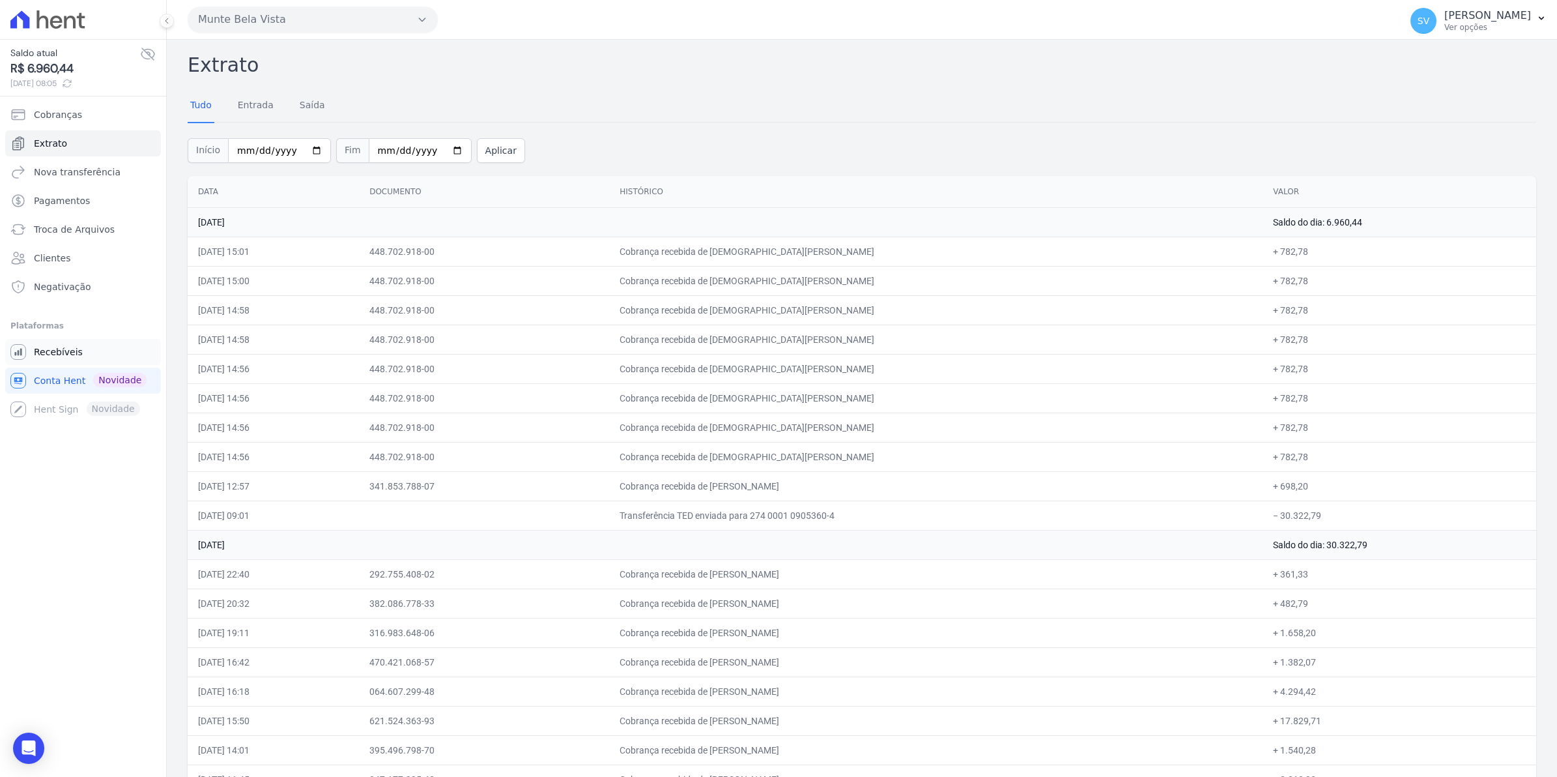
click at [63, 352] on span "Recebíveis" at bounding box center [58, 351] width 49 height 13
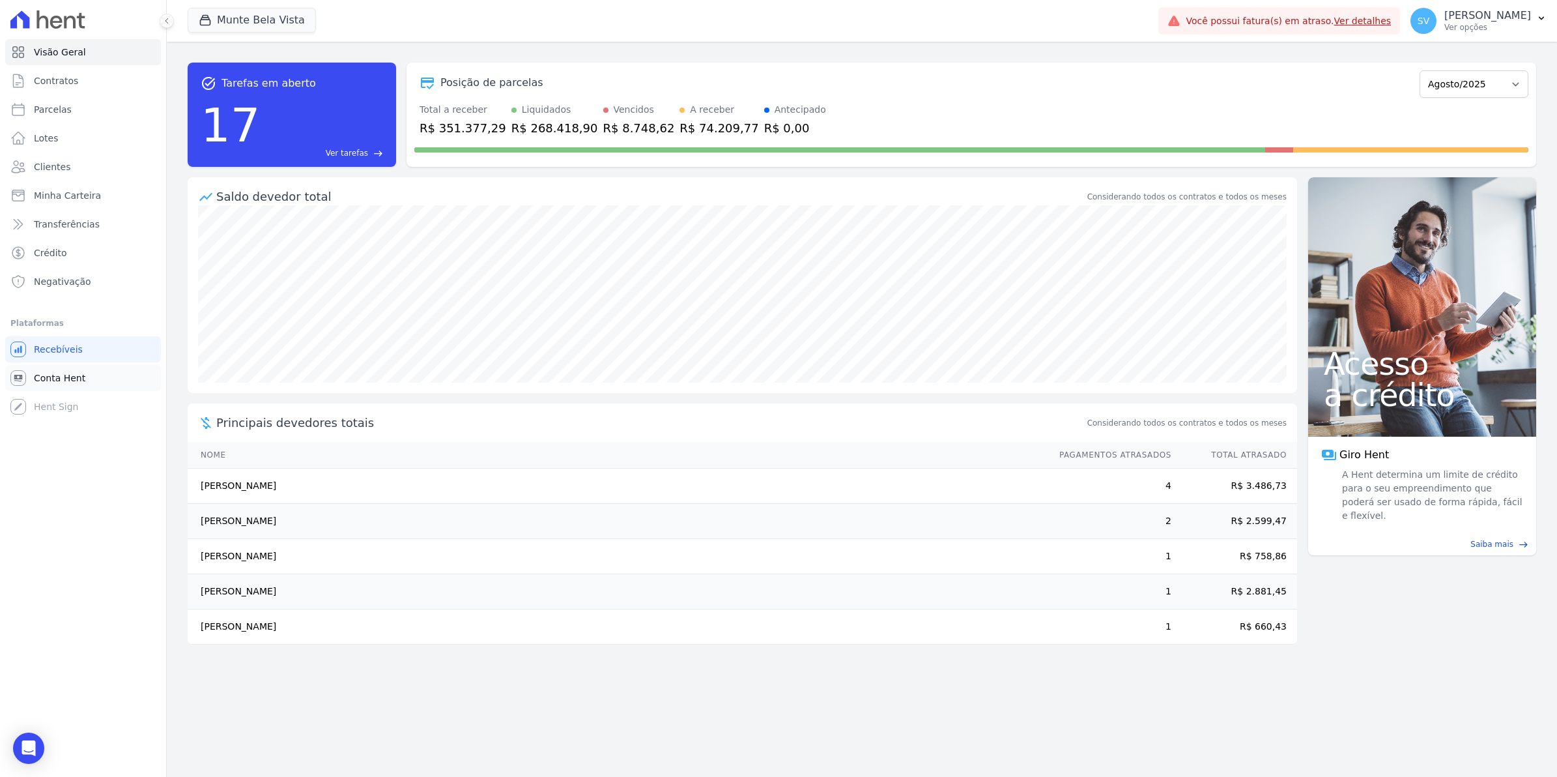
click at [46, 378] on span "Conta Hent" at bounding box center [59, 377] width 51 height 13
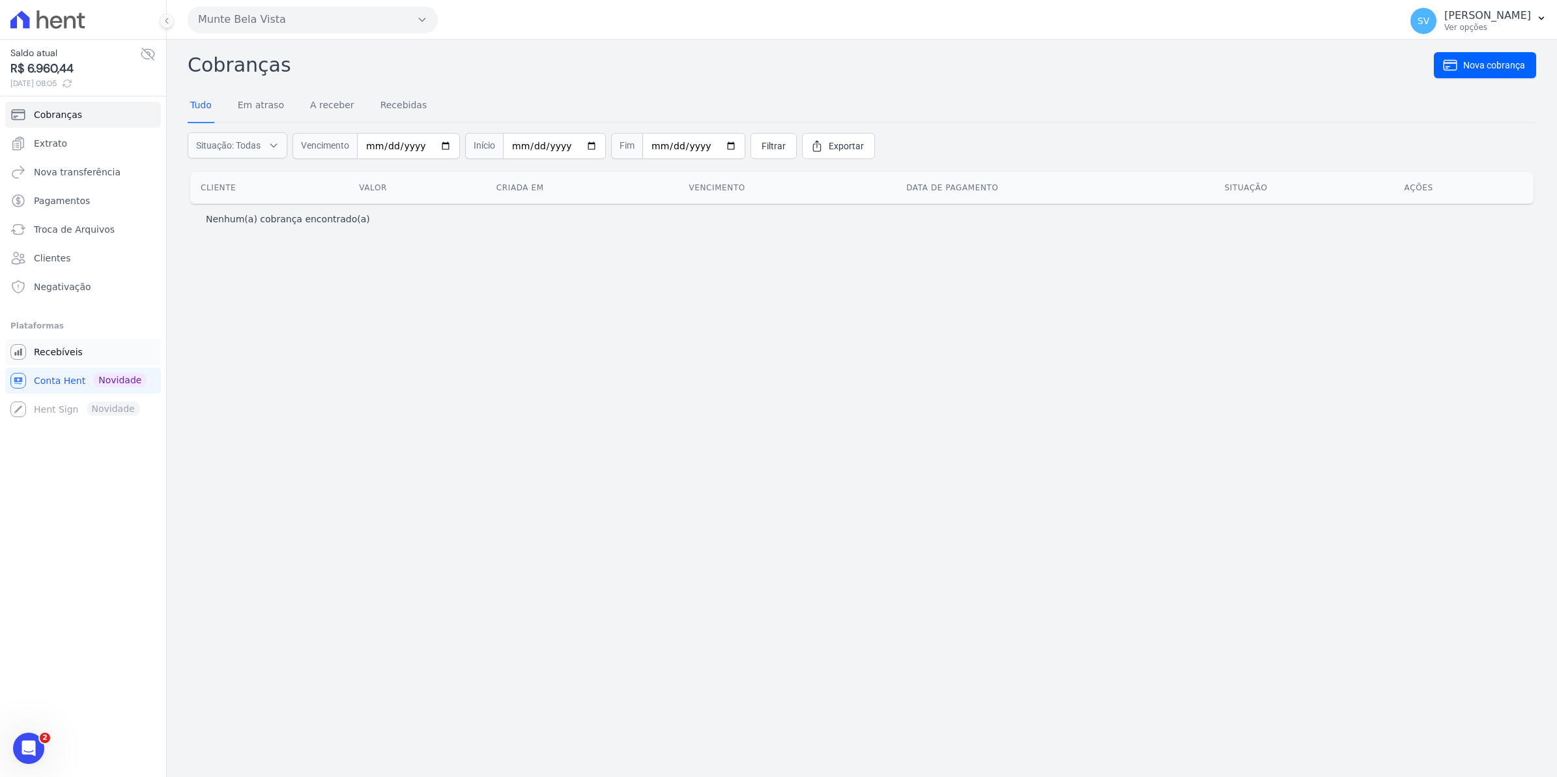
click at [61, 354] on span "Recebíveis" at bounding box center [58, 351] width 49 height 13
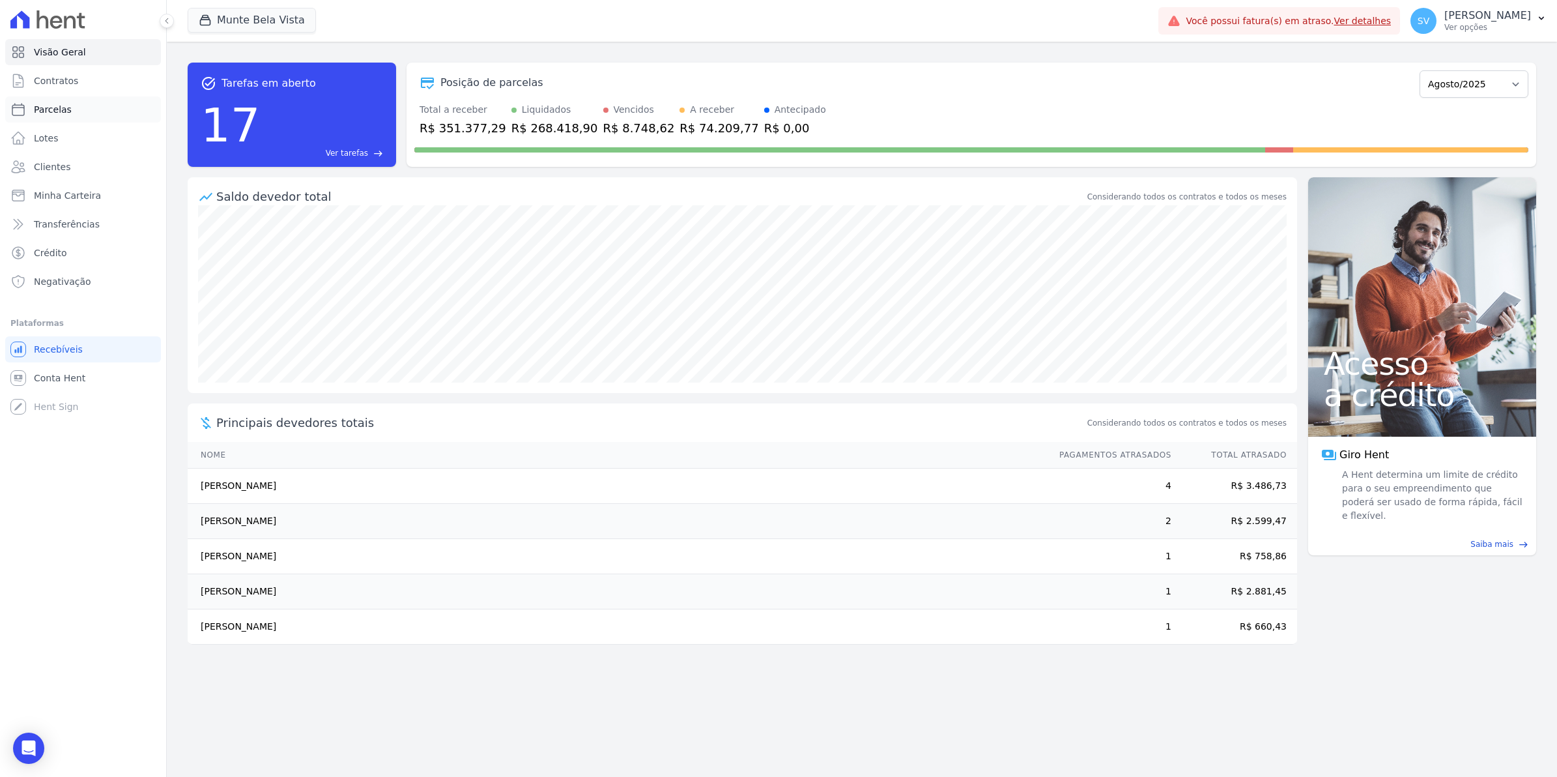
click at [52, 108] on span "Parcelas" at bounding box center [53, 109] width 38 height 13
select select
